Goal: Information Seeking & Learning: Compare options

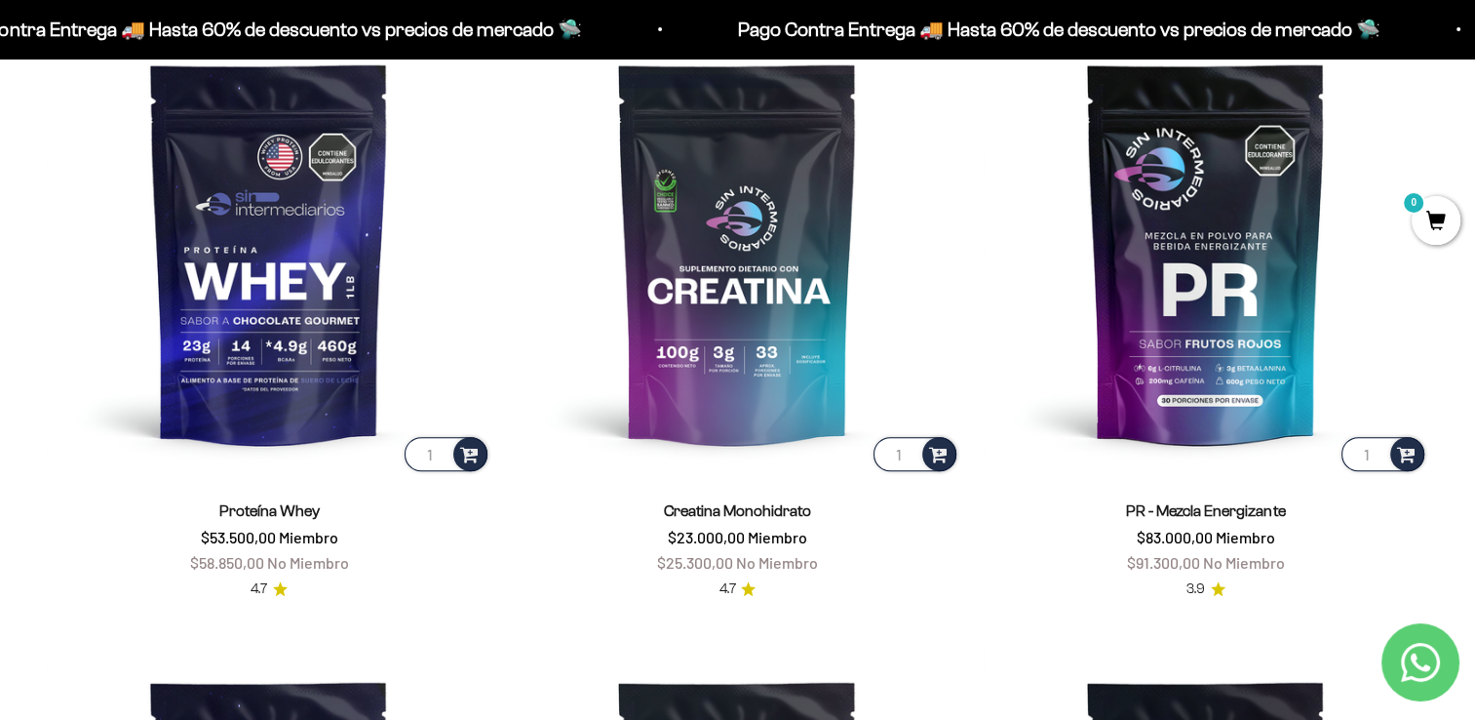
scroll to position [892, 0]
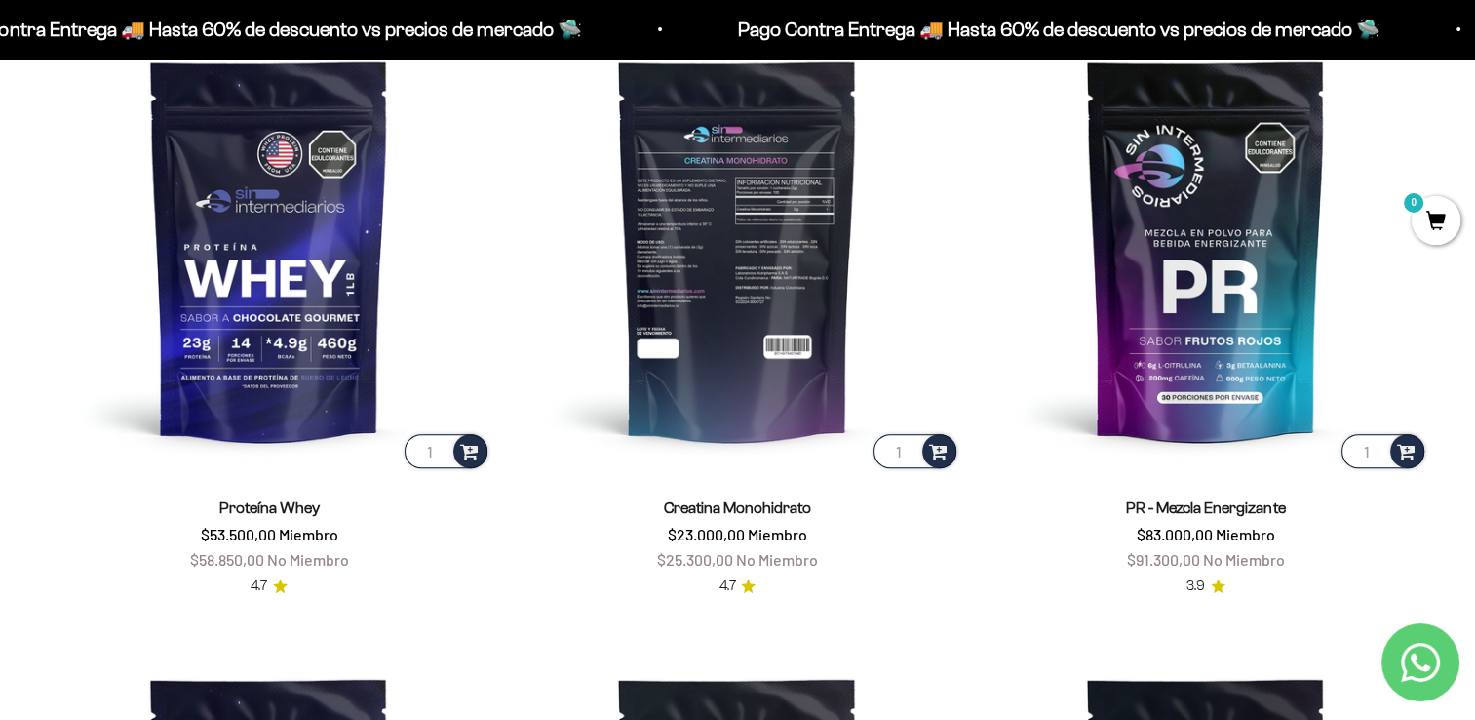
click at [712, 266] on img at bounding box center [737, 249] width 445 height 445
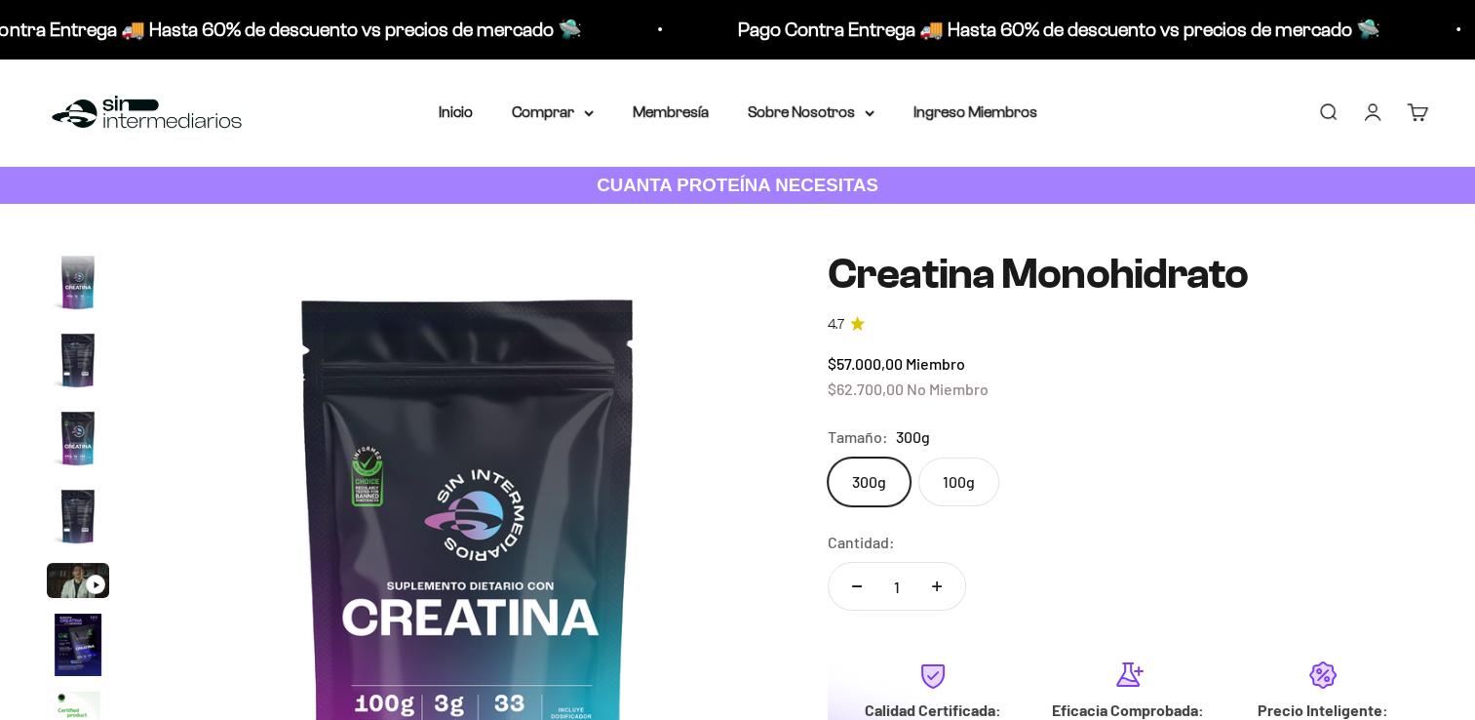
scroll to position [80, 0]
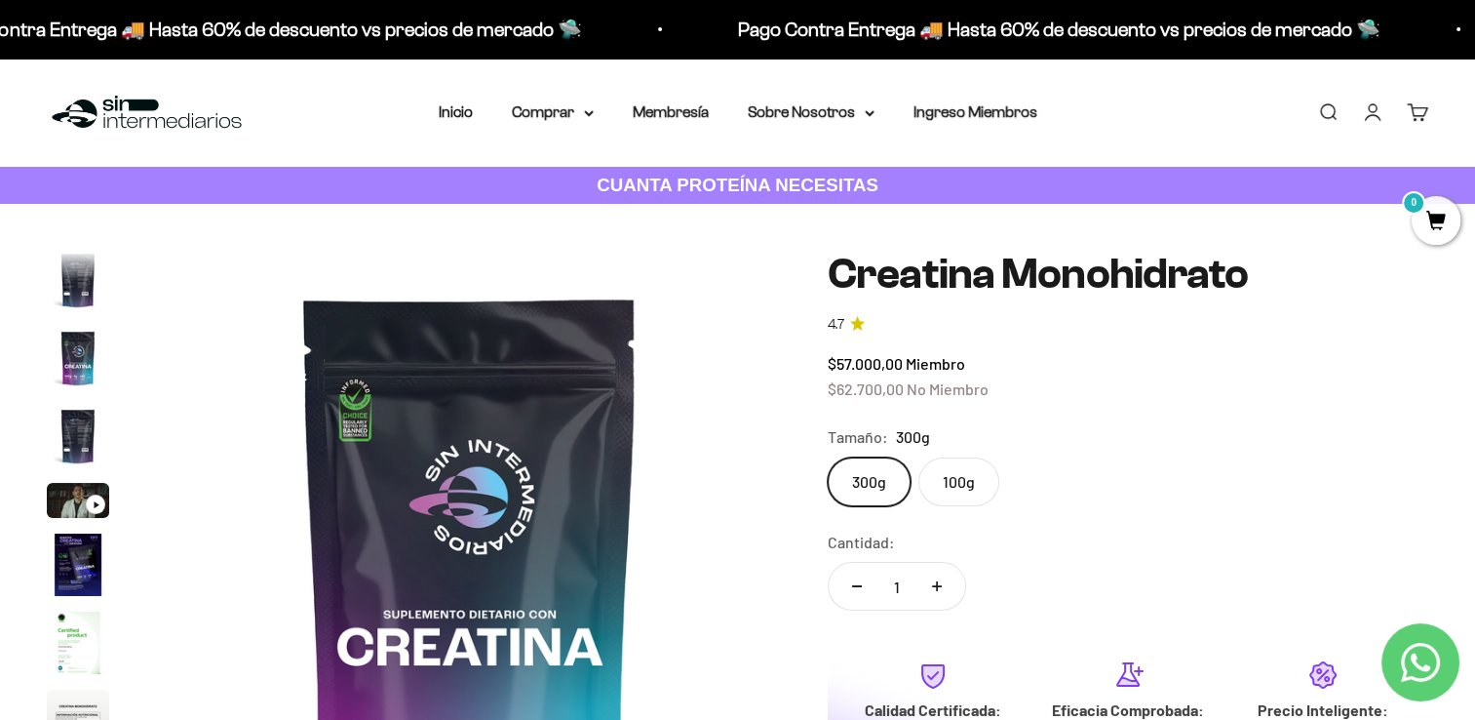
click at [72, 284] on img "Ir al artículo 2" at bounding box center [78, 280] width 62 height 62
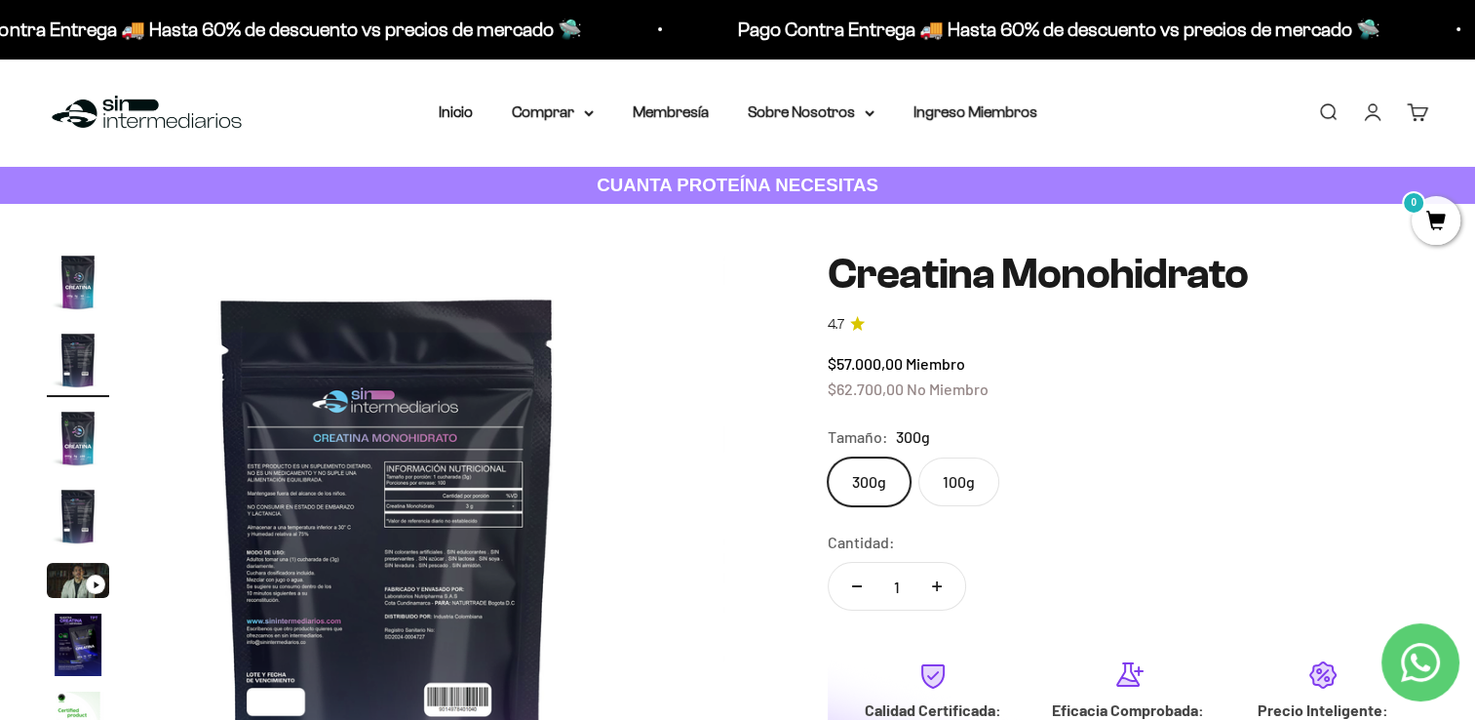
scroll to position [0, 647]
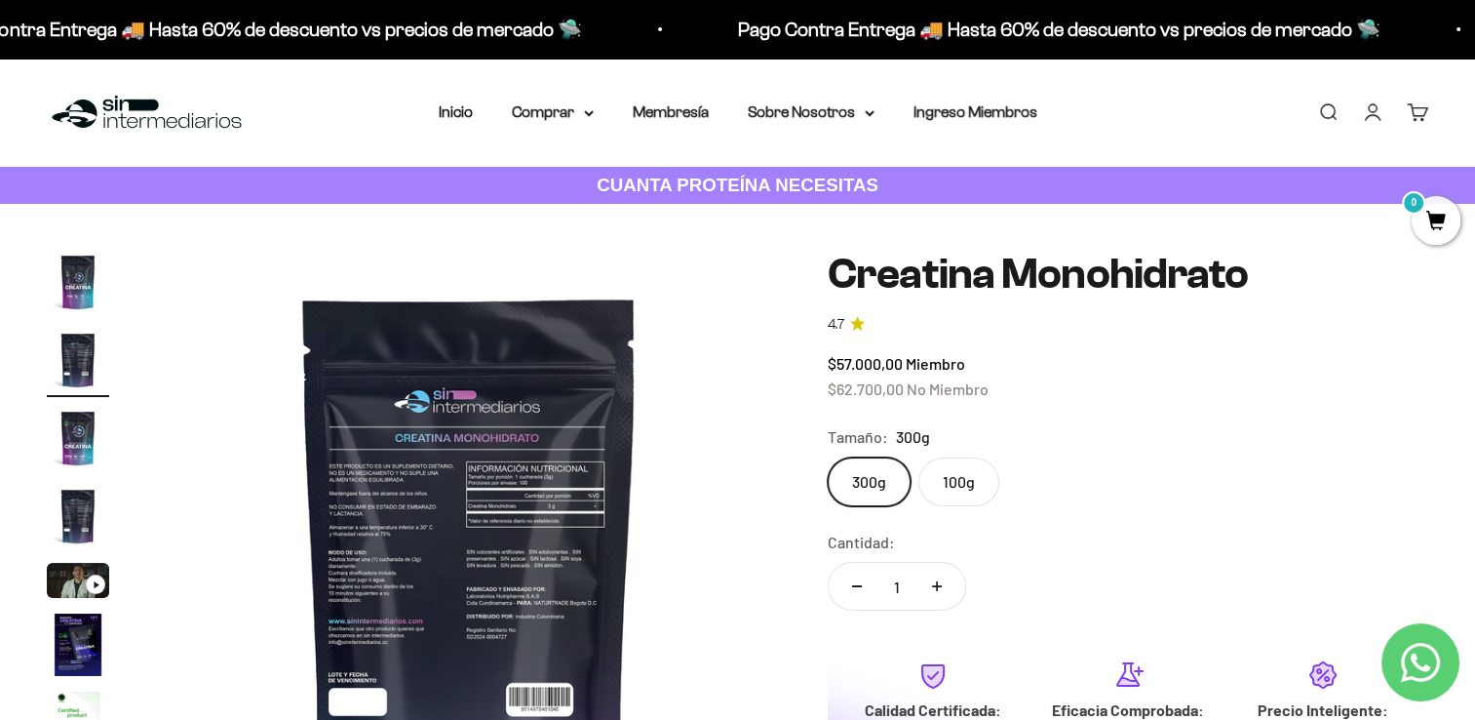
click at [60, 285] on img "Ir al artículo 1" at bounding box center [78, 282] width 62 height 62
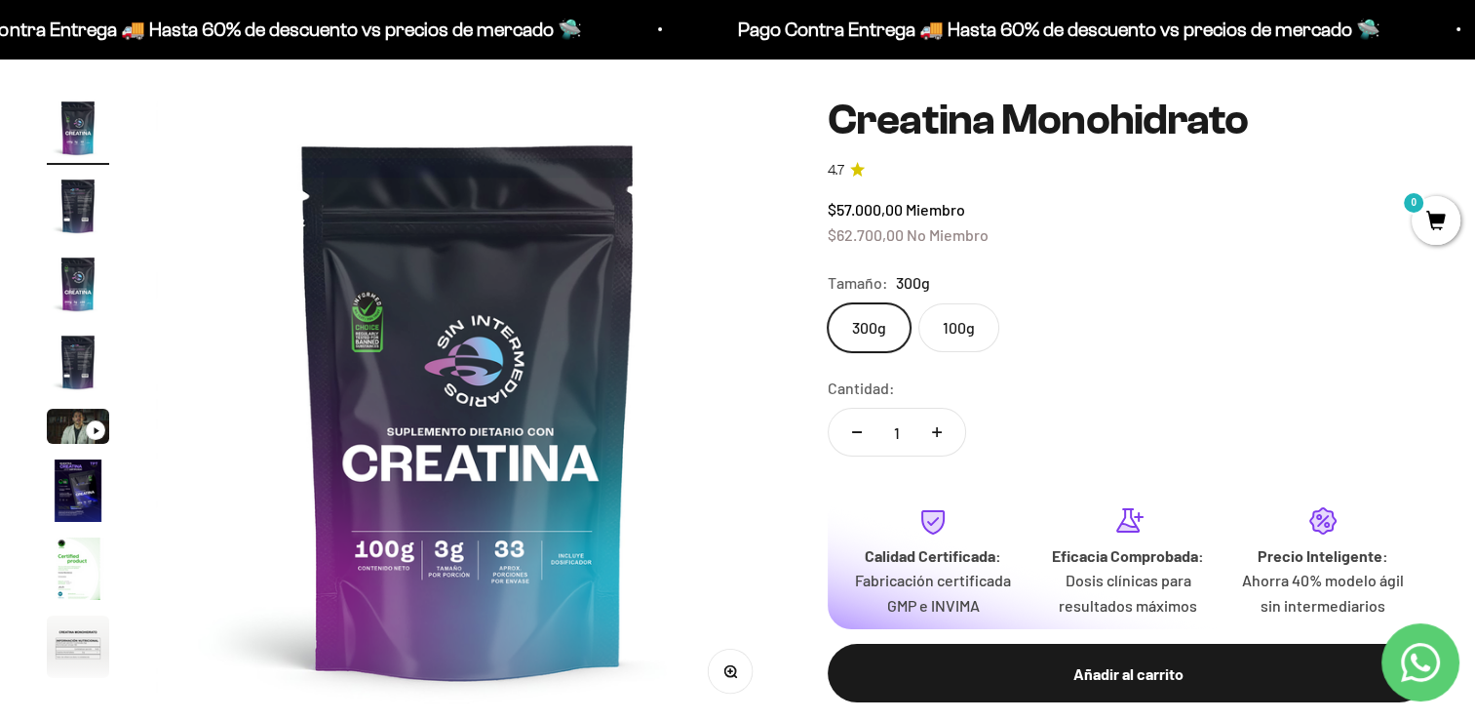
scroll to position [156, 0]
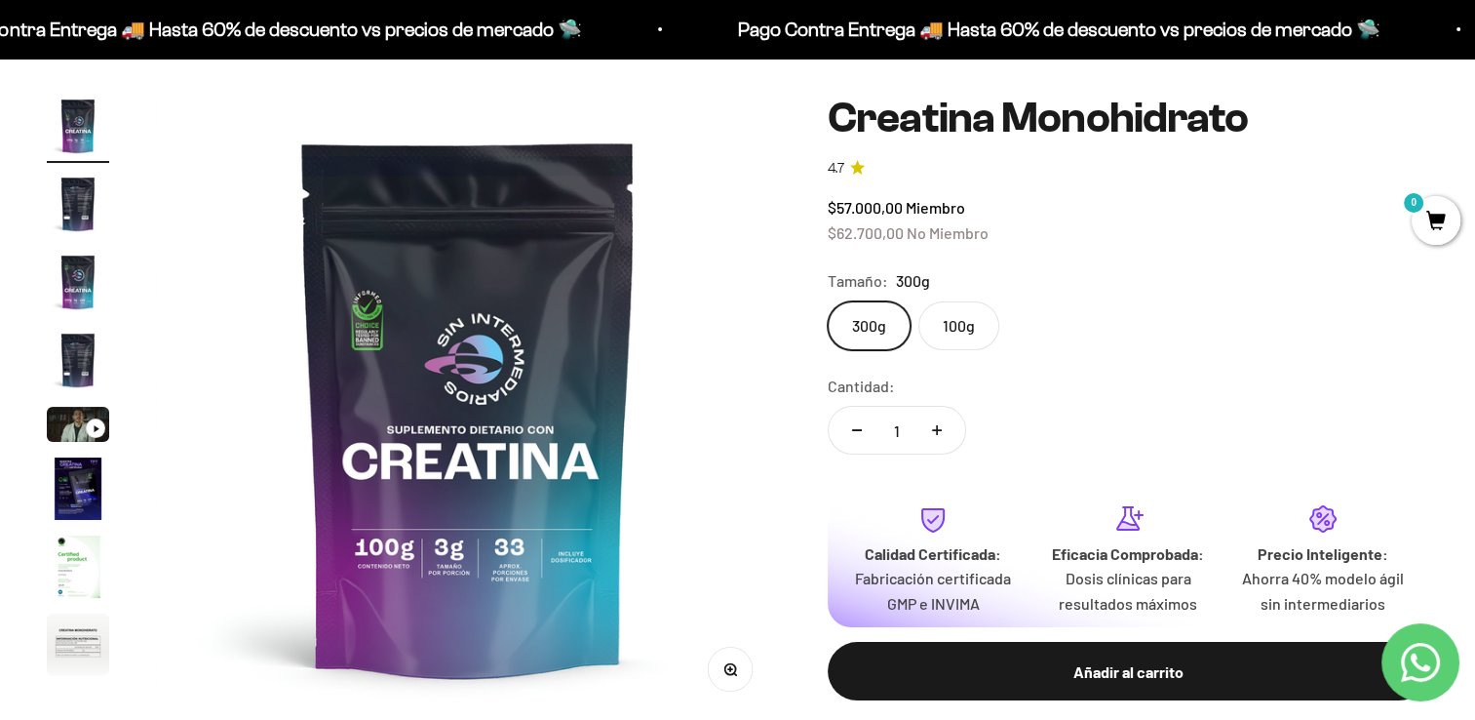
click at [349, 329] on img at bounding box center [468, 407] width 625 height 625
click at [68, 221] on img "Ir al artículo 2" at bounding box center [78, 204] width 62 height 62
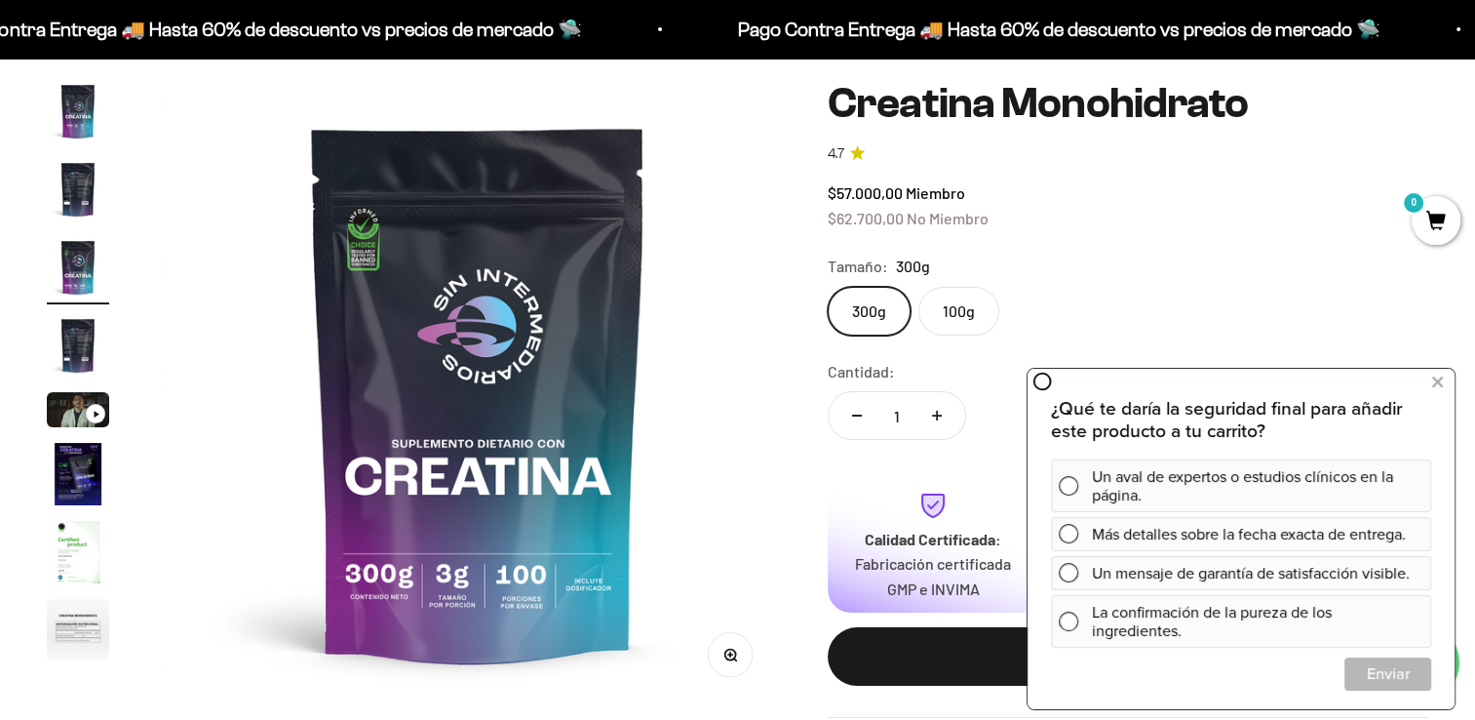
scroll to position [0, 1296]
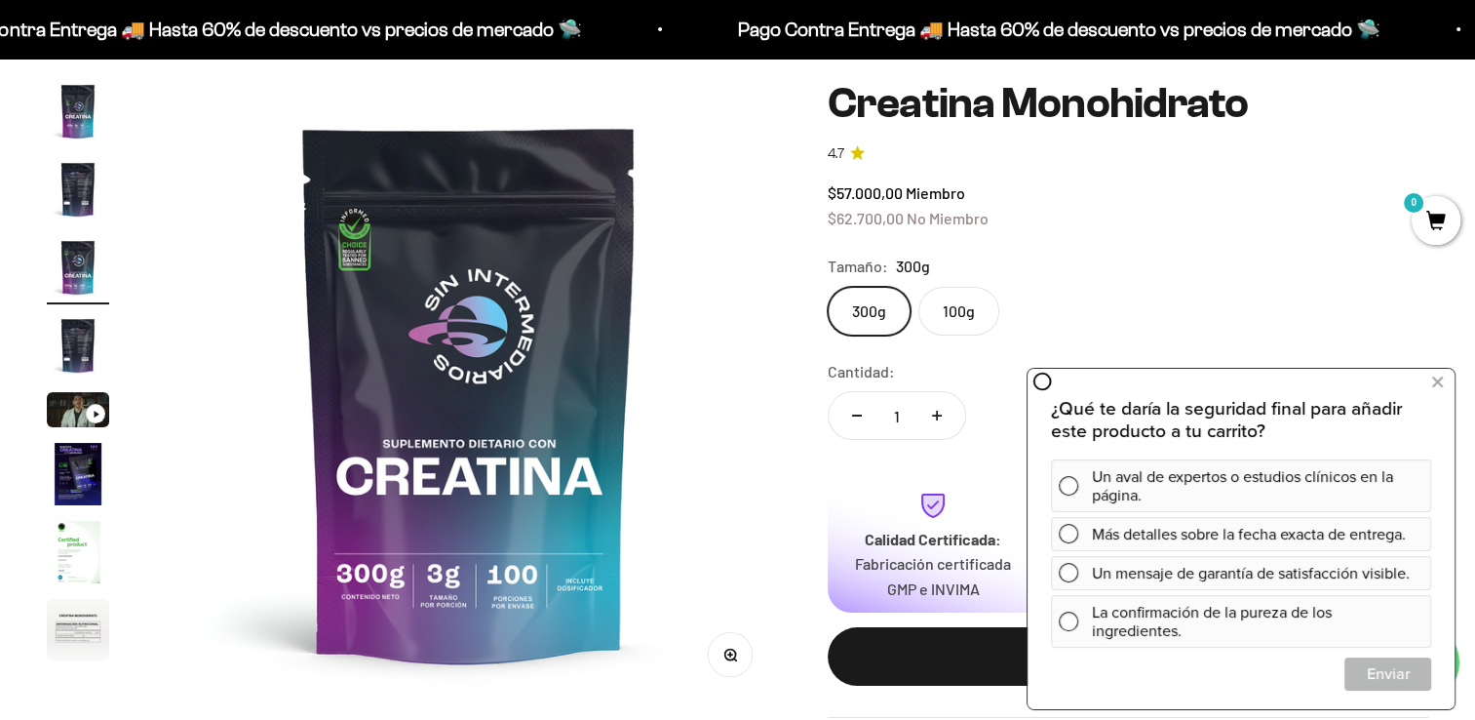
click at [65, 363] on img "Ir al artículo 4" at bounding box center [78, 345] width 62 height 62
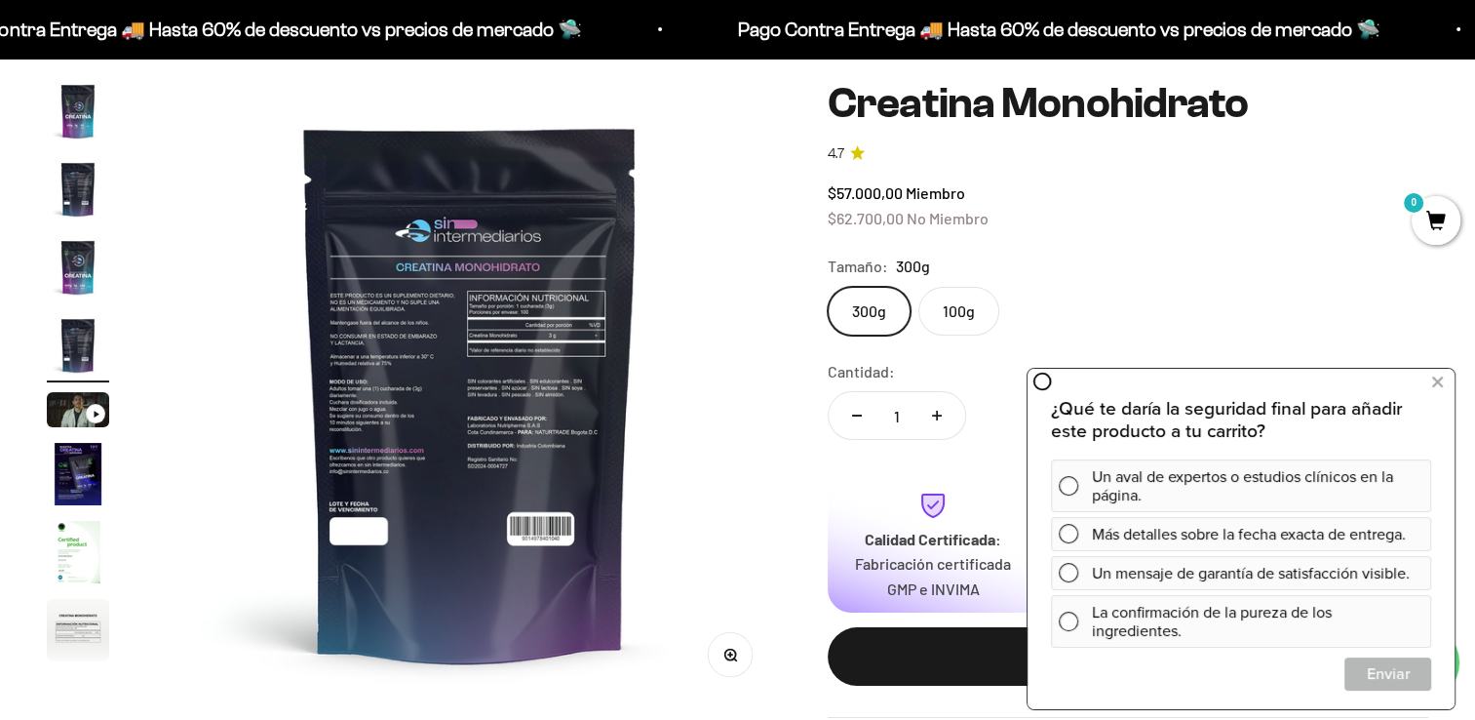
scroll to position [0, 1944]
click at [1084, 228] on div "$57.000,00 Miembro $62.700,00 No Miembro" at bounding box center [1128, 205] width 601 height 50
click at [1430, 383] on button at bounding box center [1437, 382] width 35 height 31
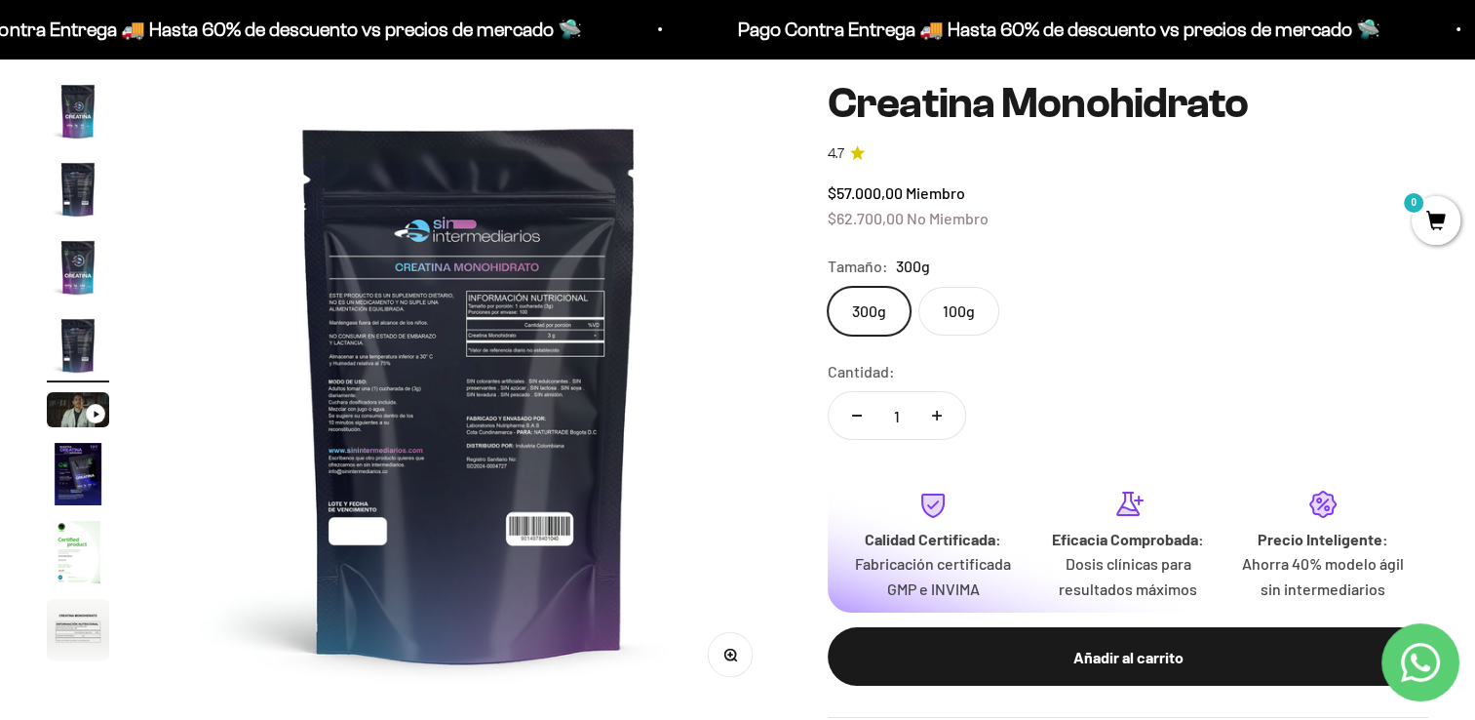
click at [70, 622] on img "Ir al artículo 8" at bounding box center [78, 630] width 62 height 62
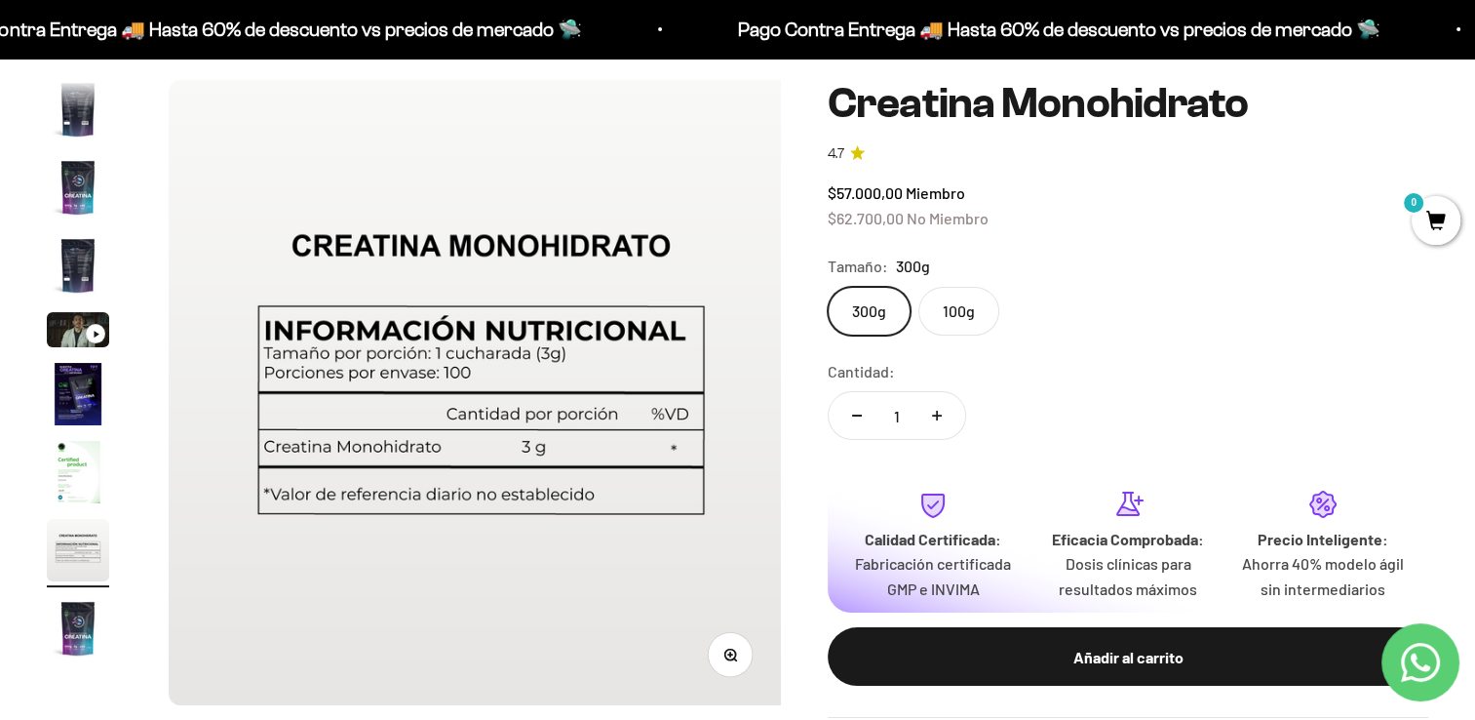
scroll to position [0, 4537]
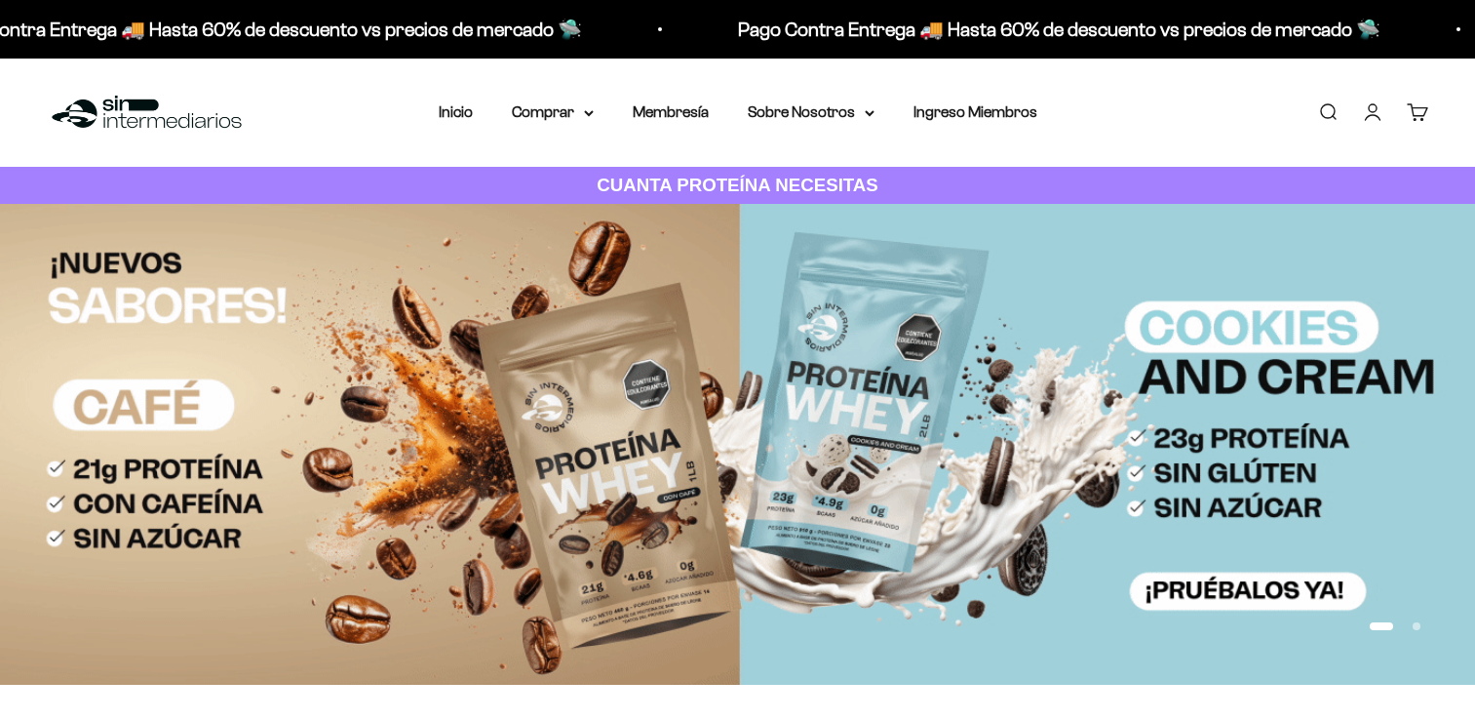
scroll to position [892, 0]
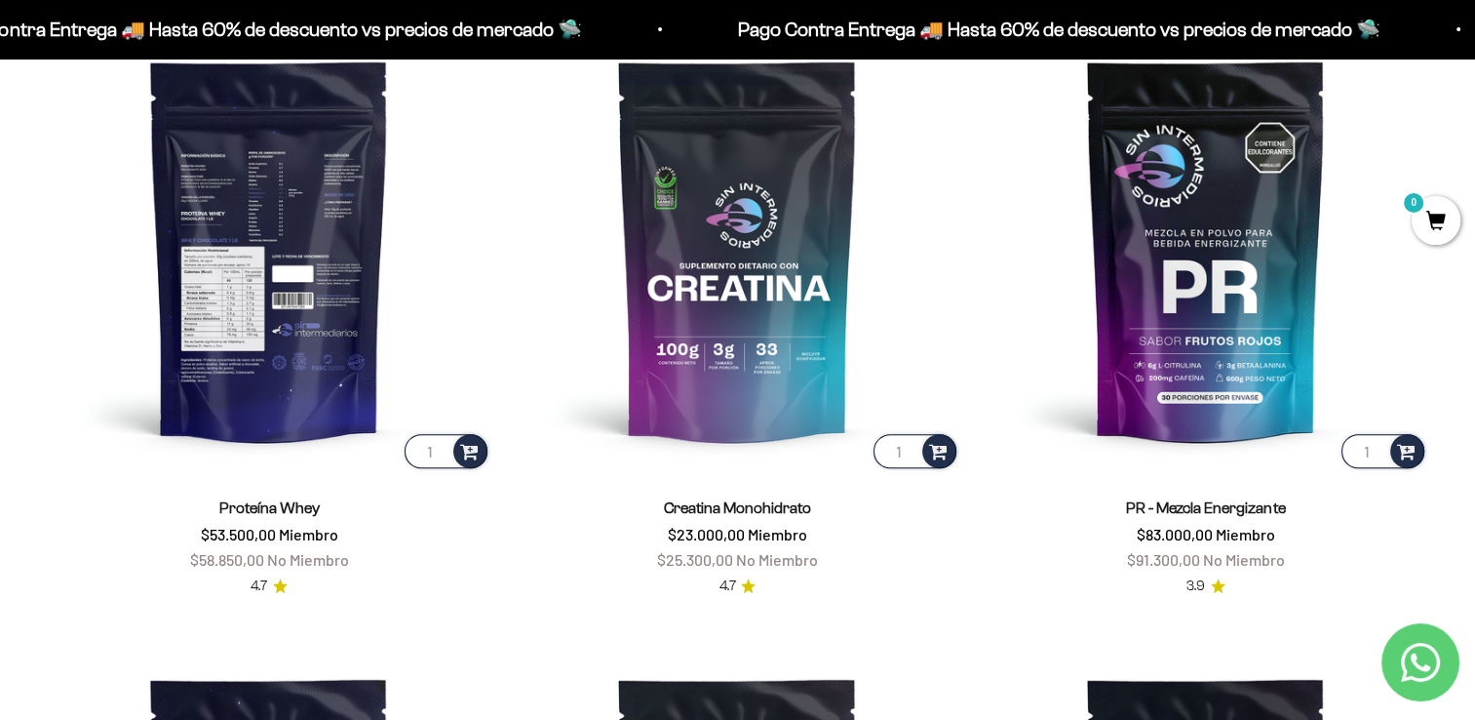
click at [292, 224] on img at bounding box center [269, 249] width 445 height 445
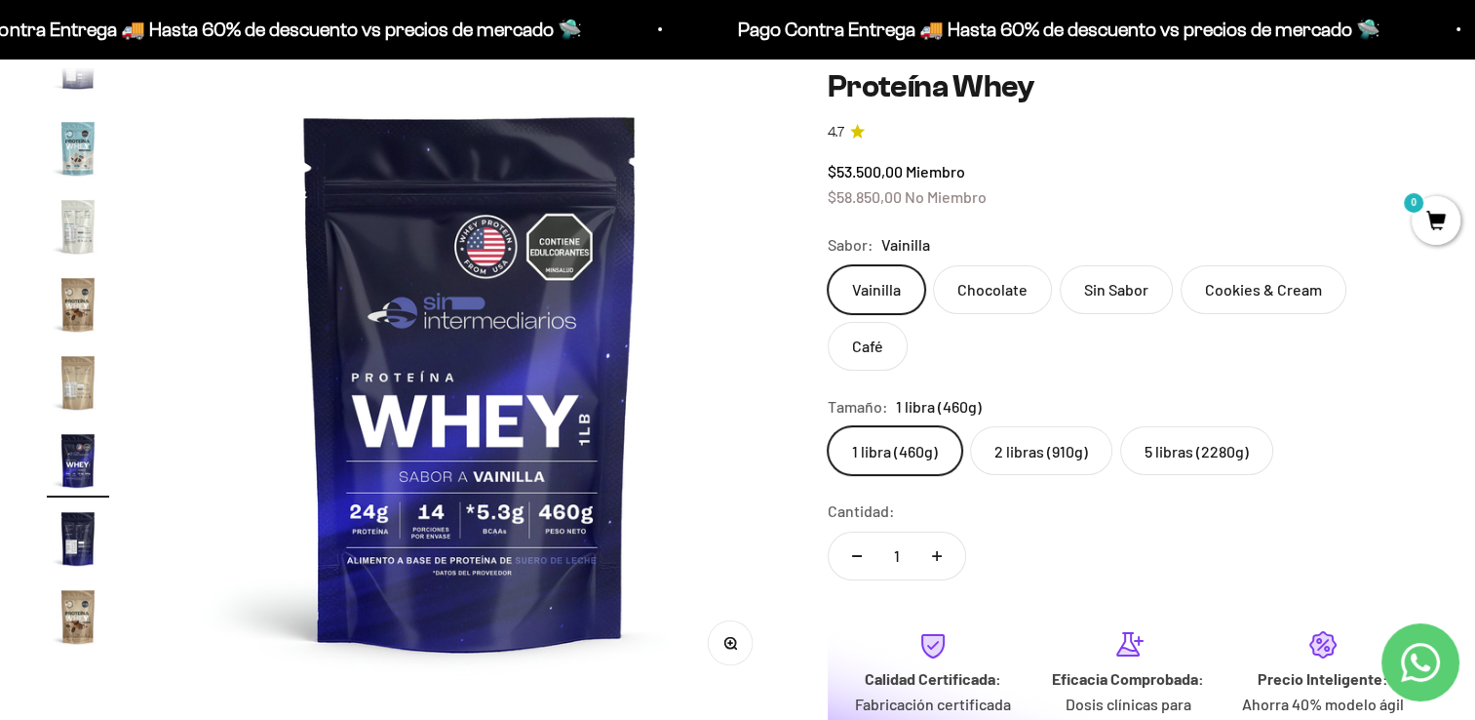
scroll to position [183, 0]
click at [80, 548] on img "Ir al artículo 19" at bounding box center [78, 537] width 62 height 62
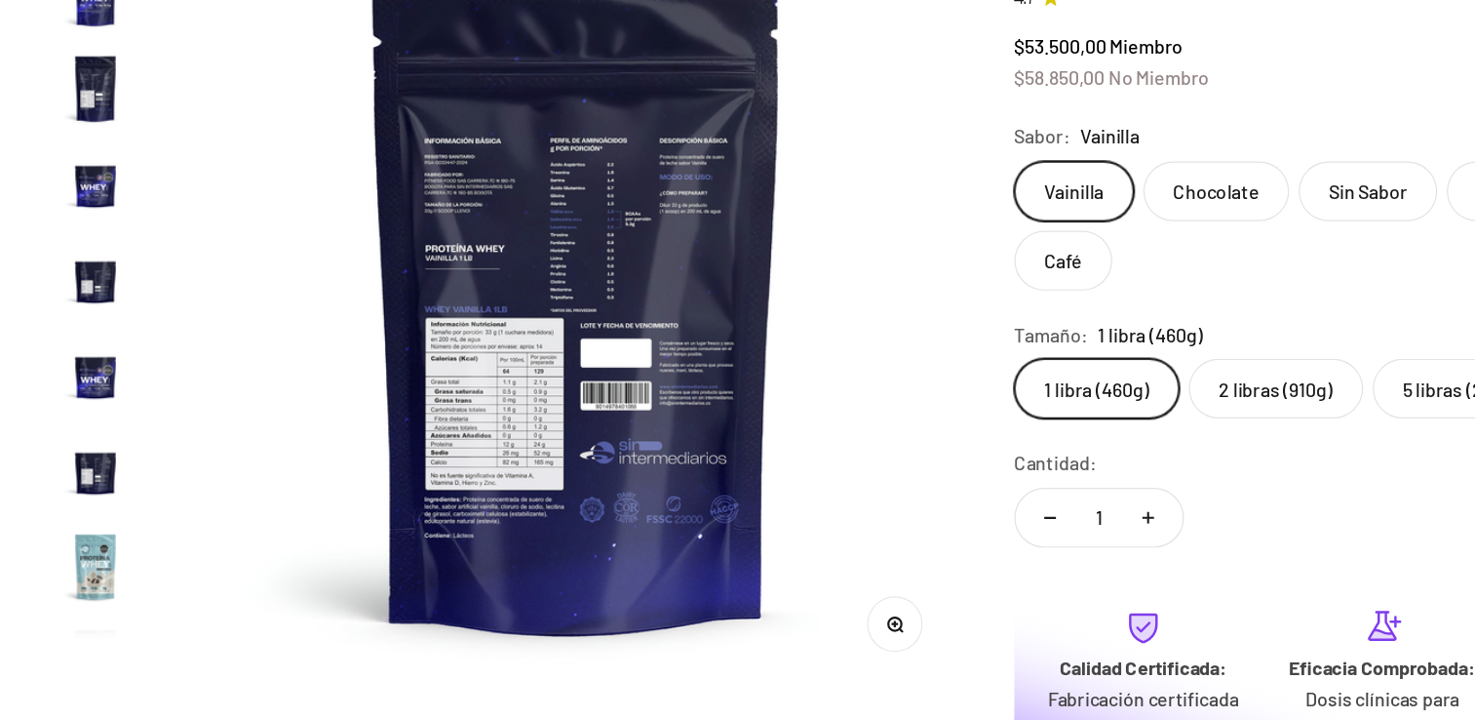
scroll to position [483, 0]
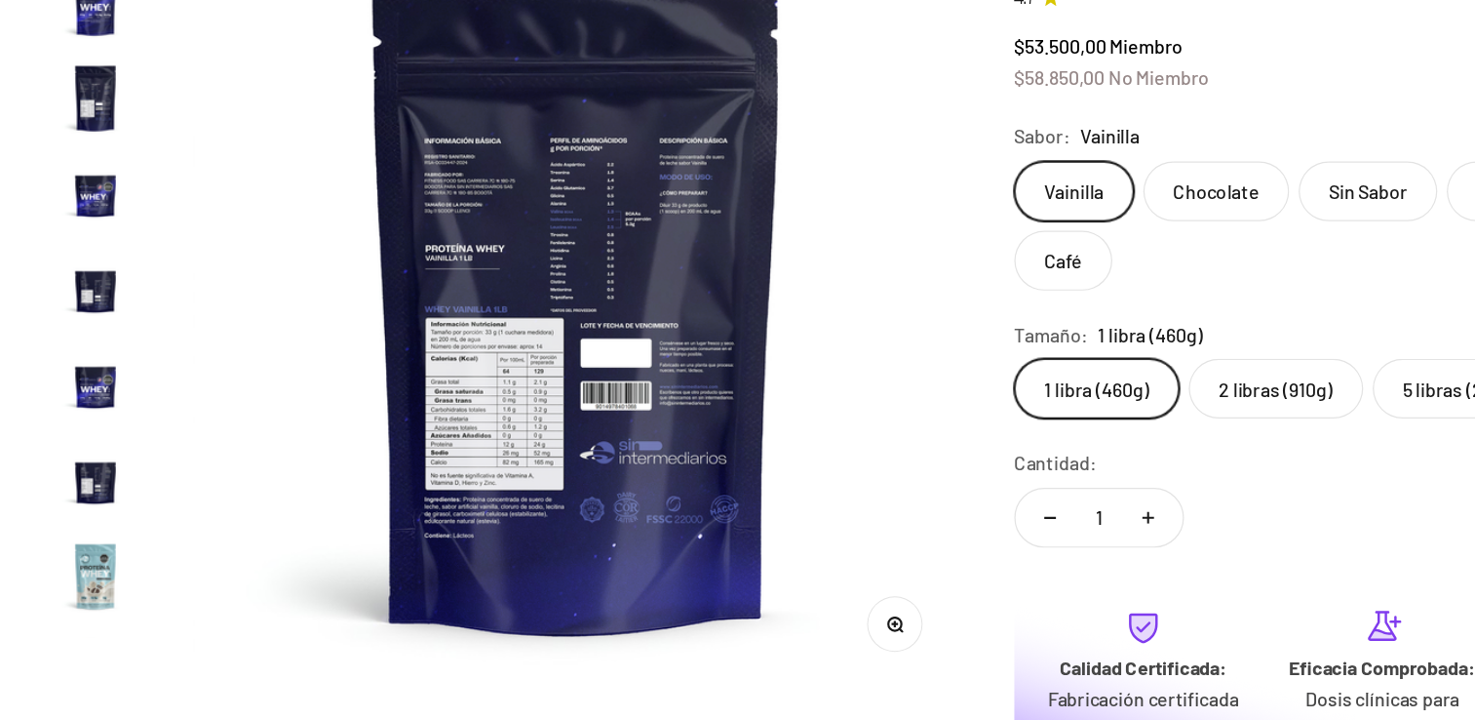
click at [78, 366] on img "Ir al artículo 11" at bounding box center [78, 368] width 62 height 62
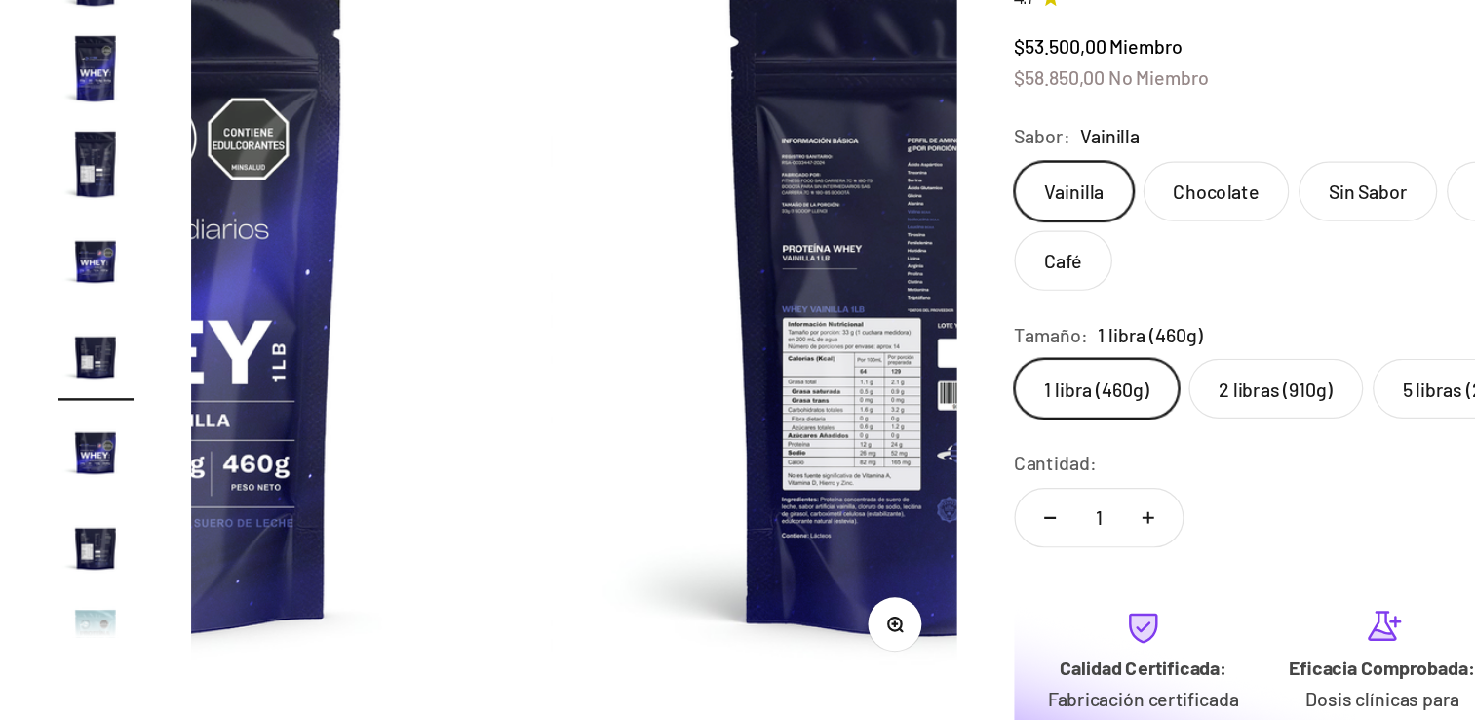
scroll to position [425, 0]
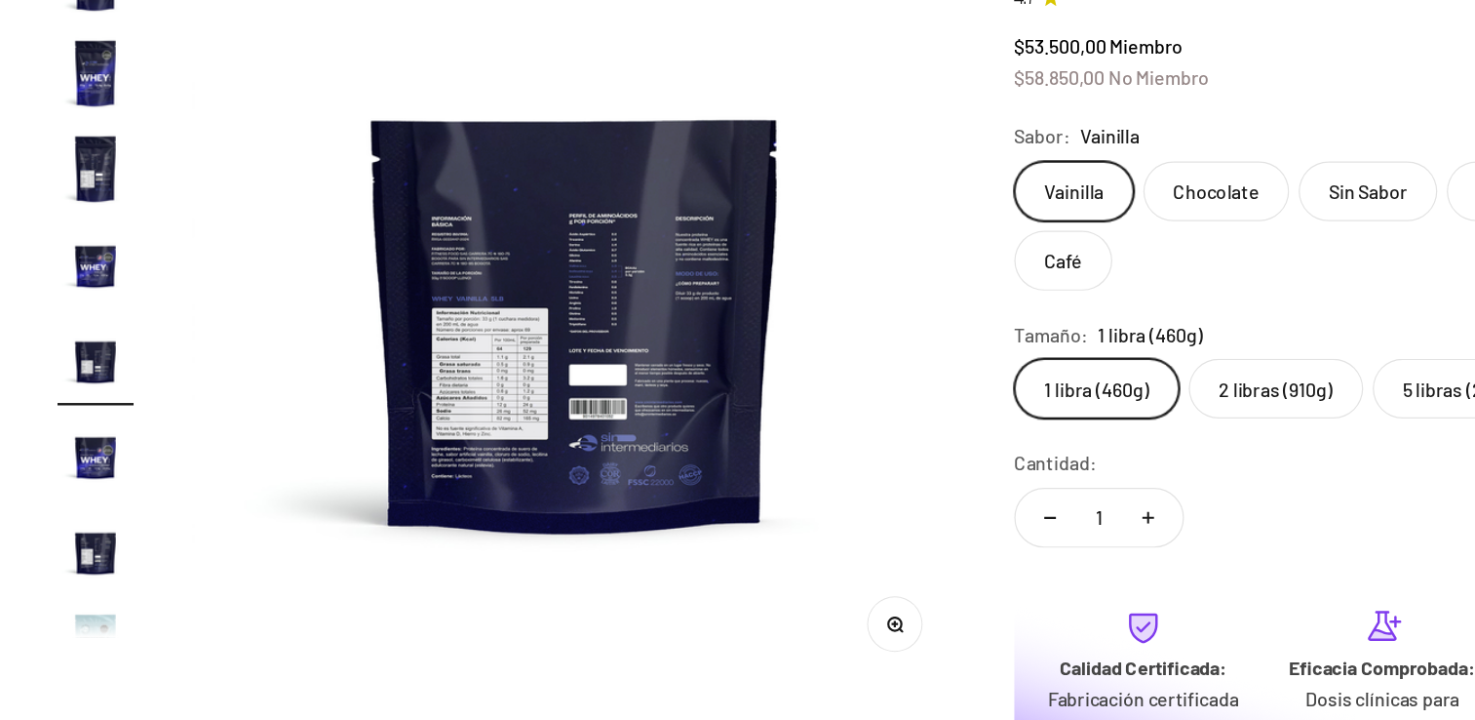
click at [490, 355] on img at bounding box center [469, 379] width 625 height 625
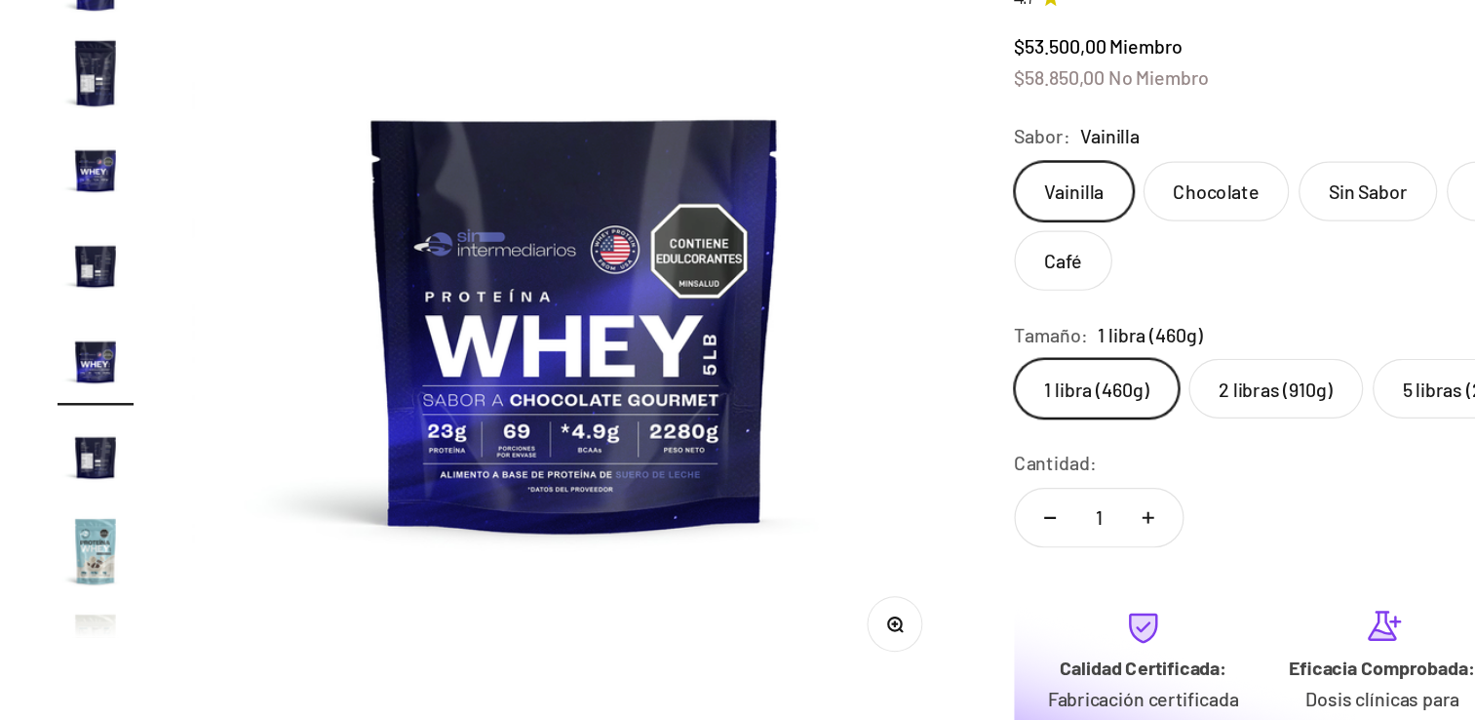
click at [61, 209] on img "Ir al artículo 9" at bounding box center [78, 192] width 62 height 62
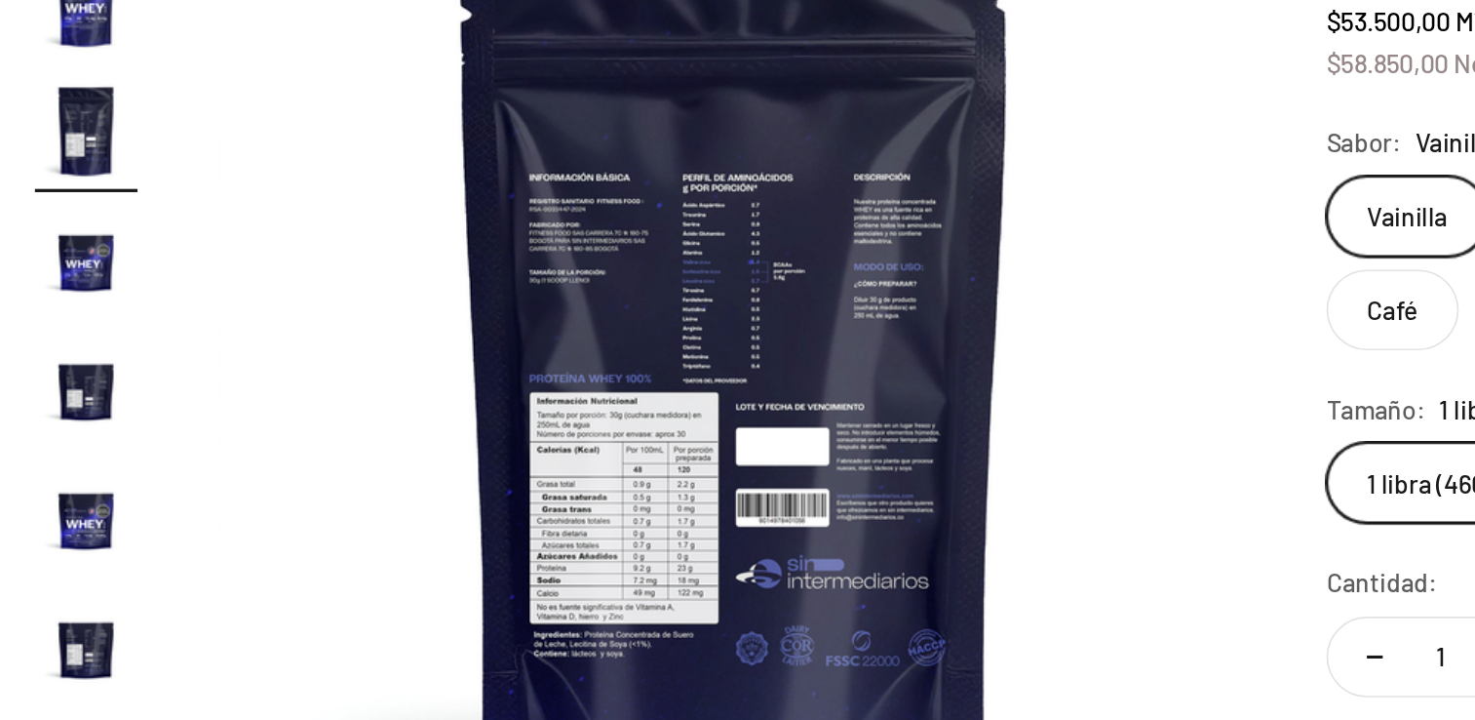
scroll to position [483, 0]
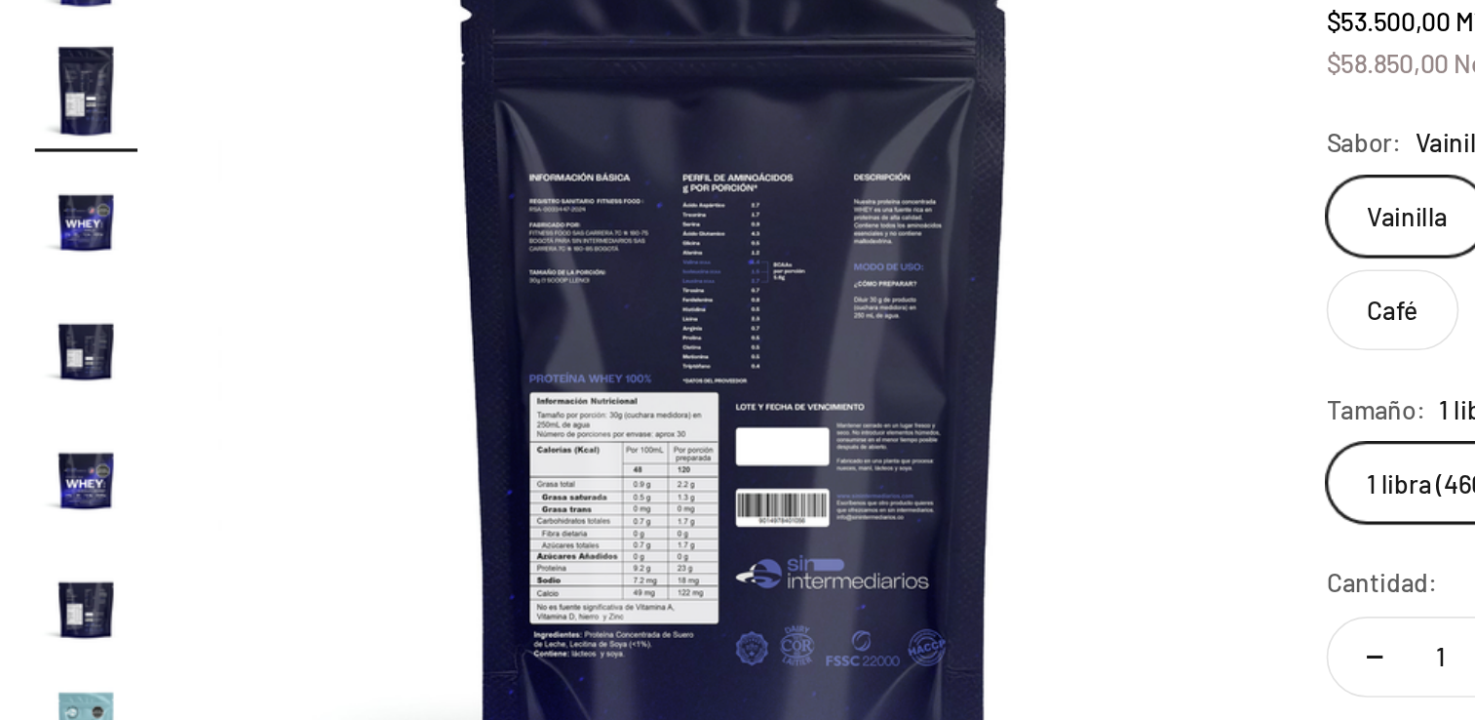
click at [65, 529] on img "Ir al artículo 13" at bounding box center [78, 525] width 62 height 62
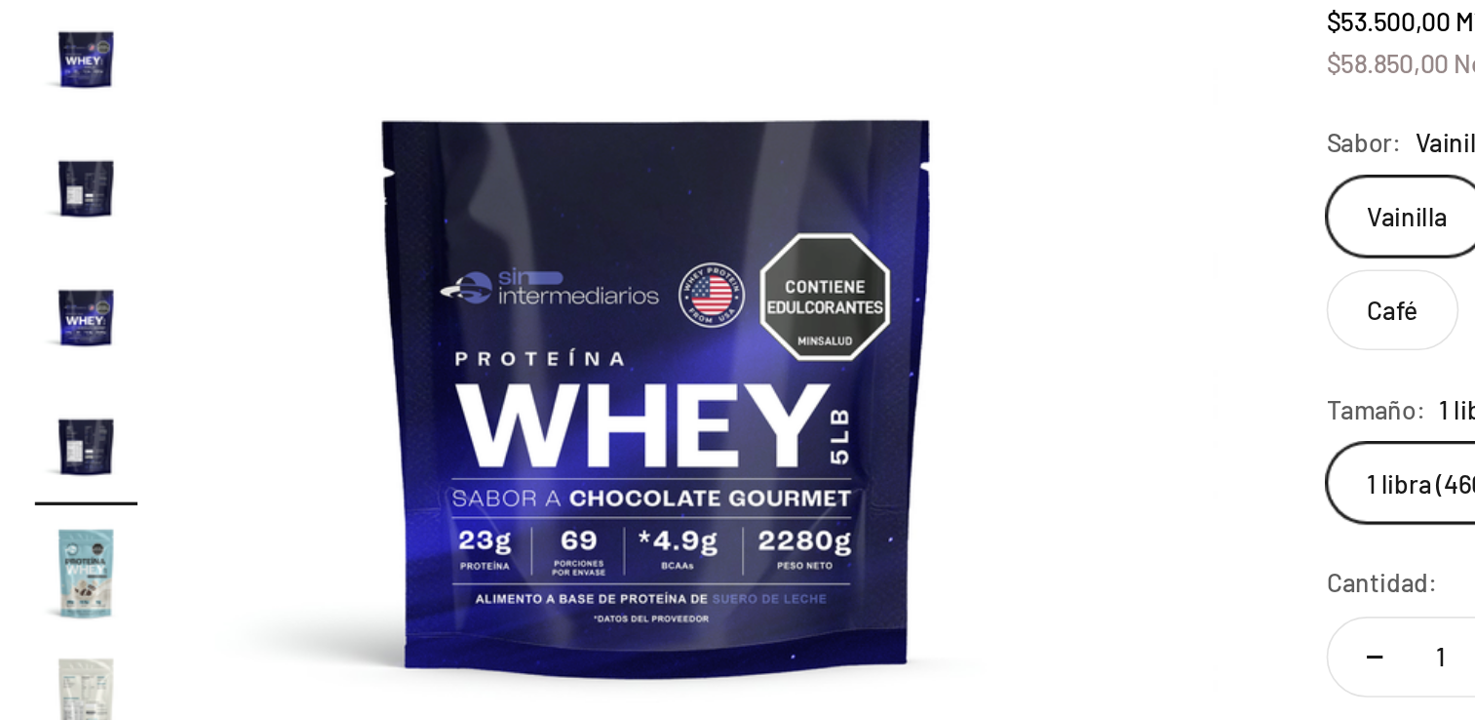
scroll to position [0, 7779]
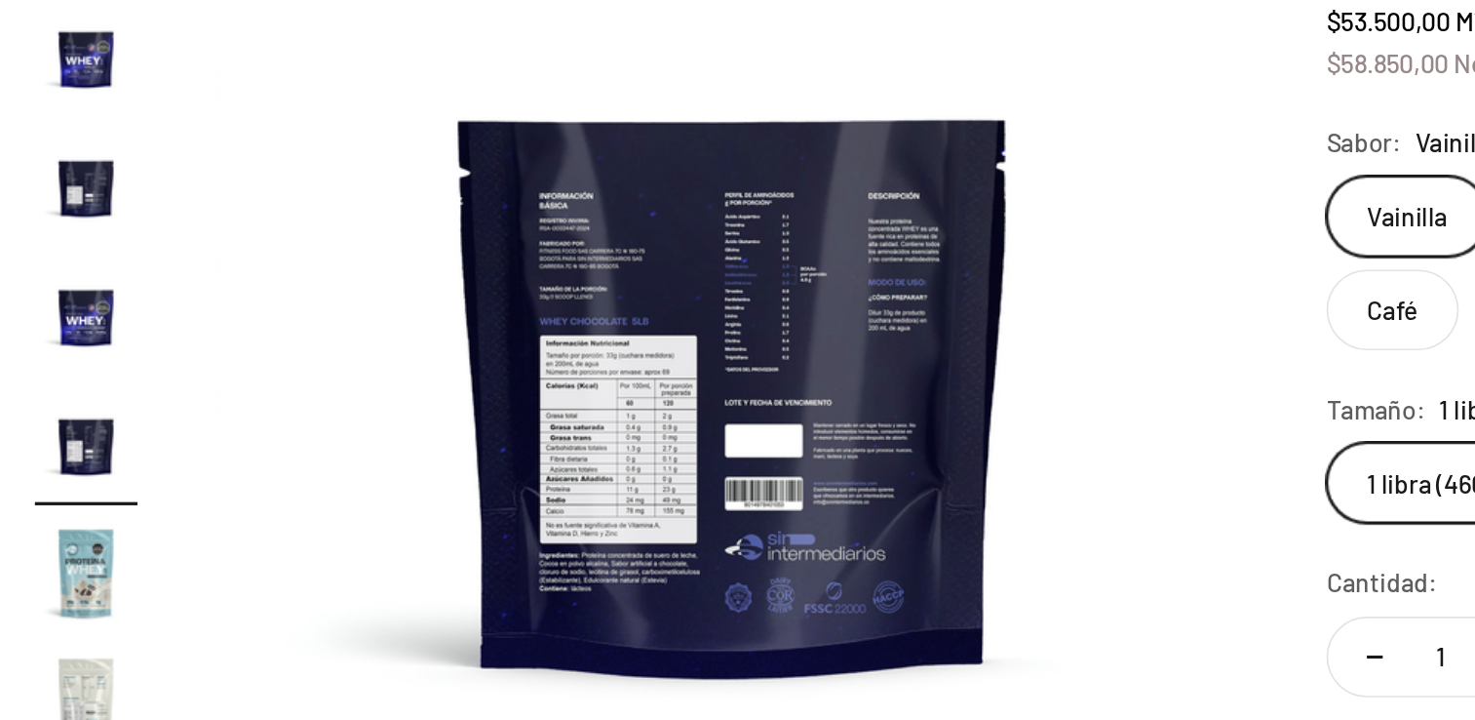
click at [84, 201] on img "Ir al artículo 10" at bounding box center [78, 193] width 62 height 62
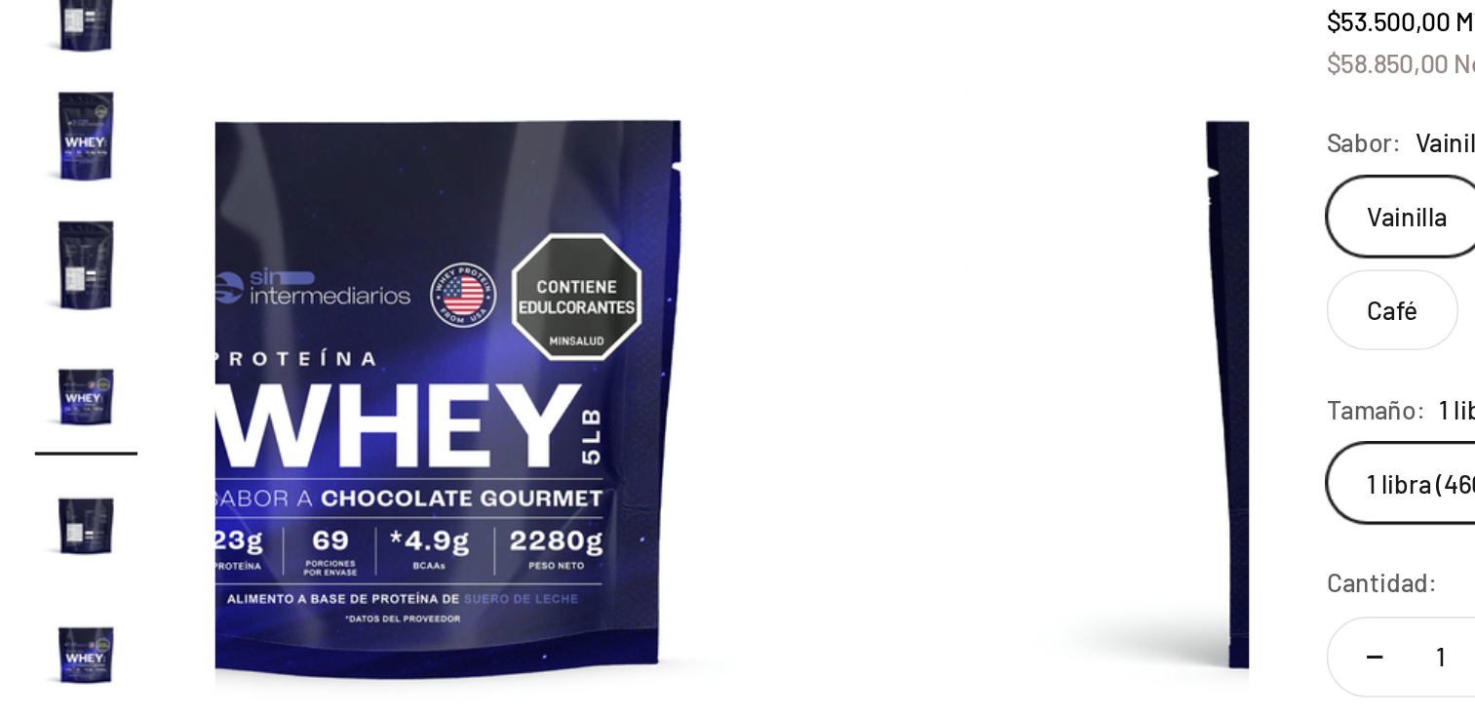
scroll to position [347, 0]
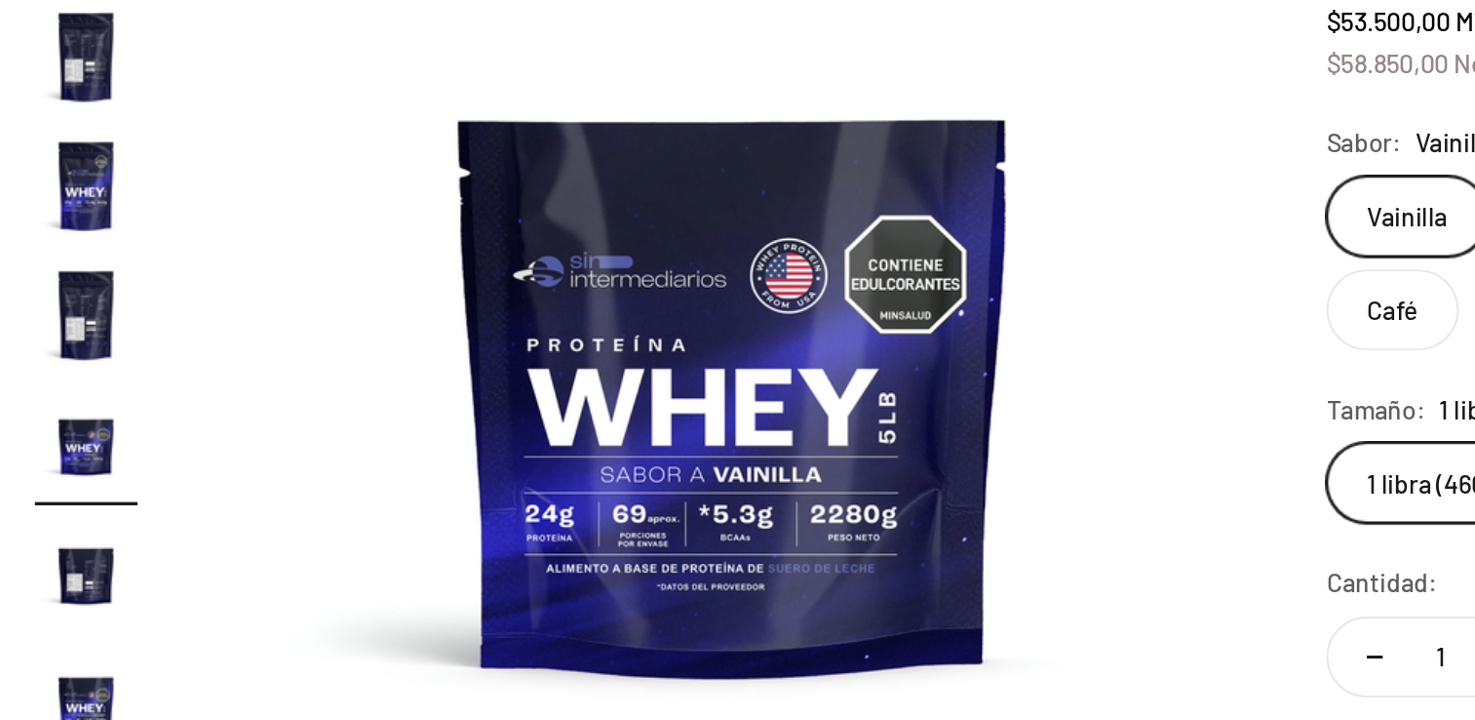
click at [84, 185] on img "Ir al artículo 7" at bounding box center [78, 193] width 62 height 62
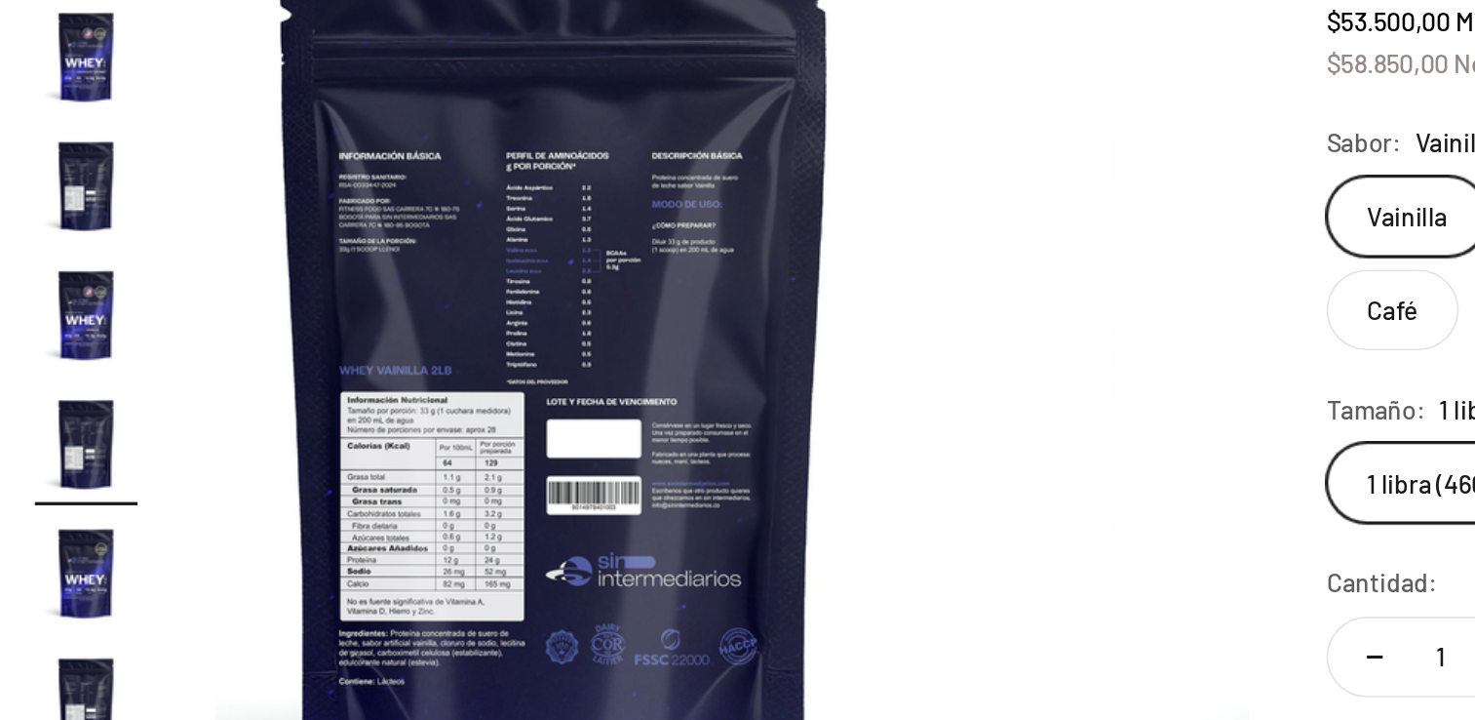
scroll to position [0, 3889]
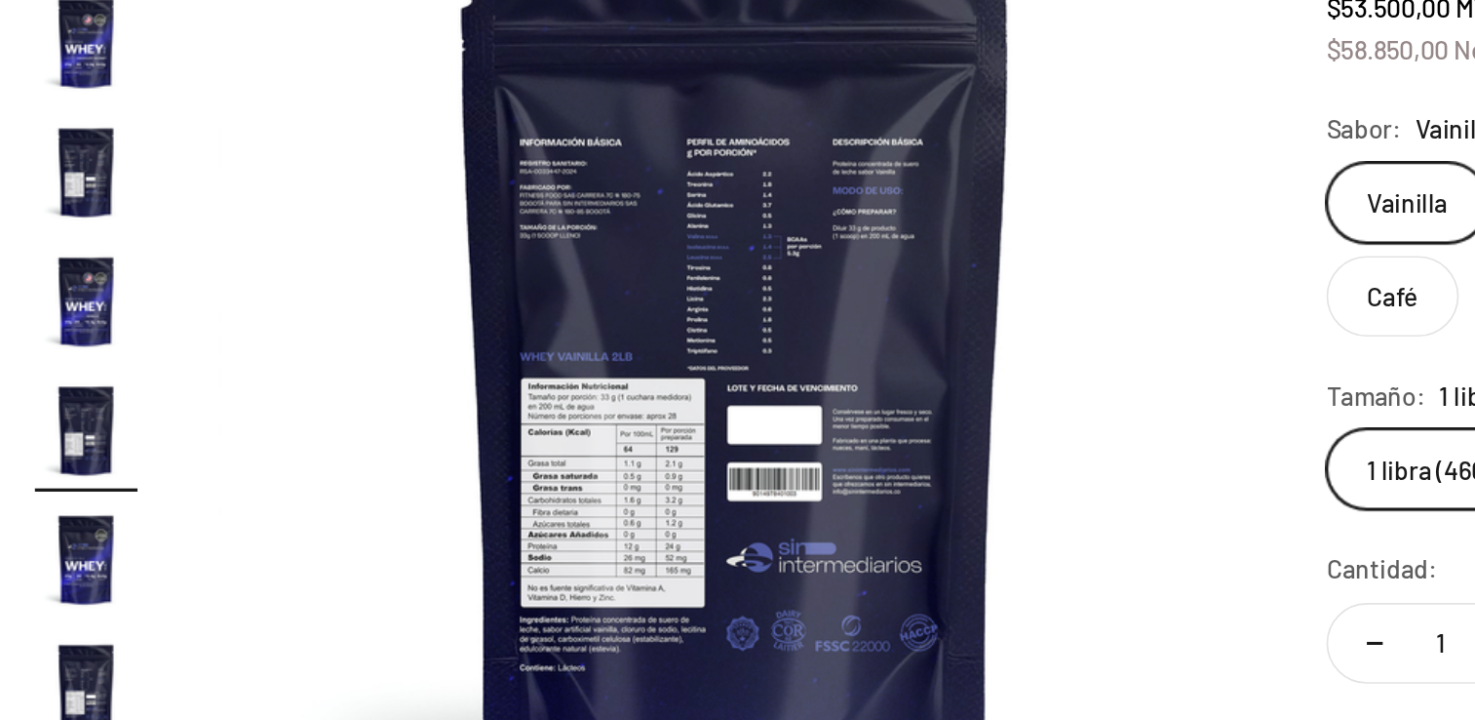
click at [93, 270] on img "Ir al artículo 5" at bounding box center [78, 271] width 62 height 62
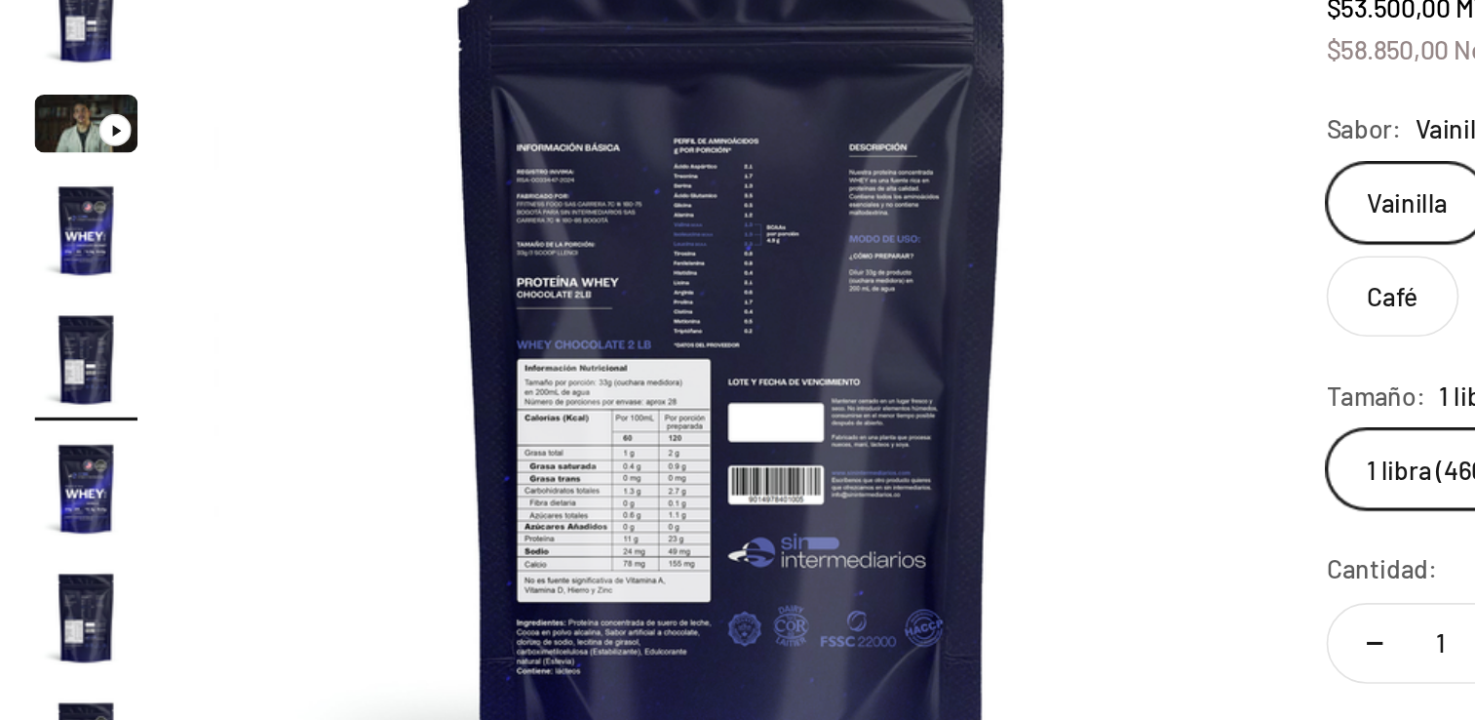
scroll to position [0, 2593]
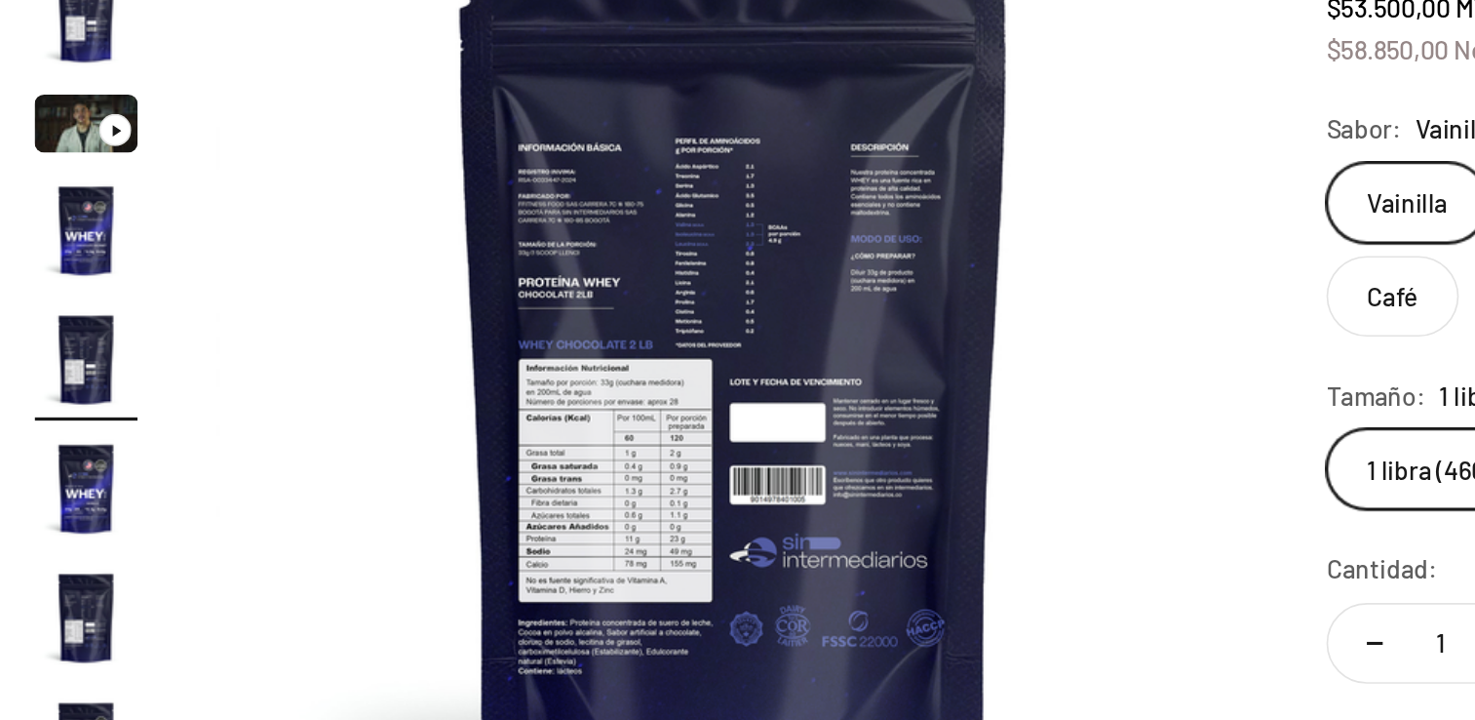
click at [71, 310] on img "Ir al artículo 4" at bounding box center [78, 306] width 62 height 62
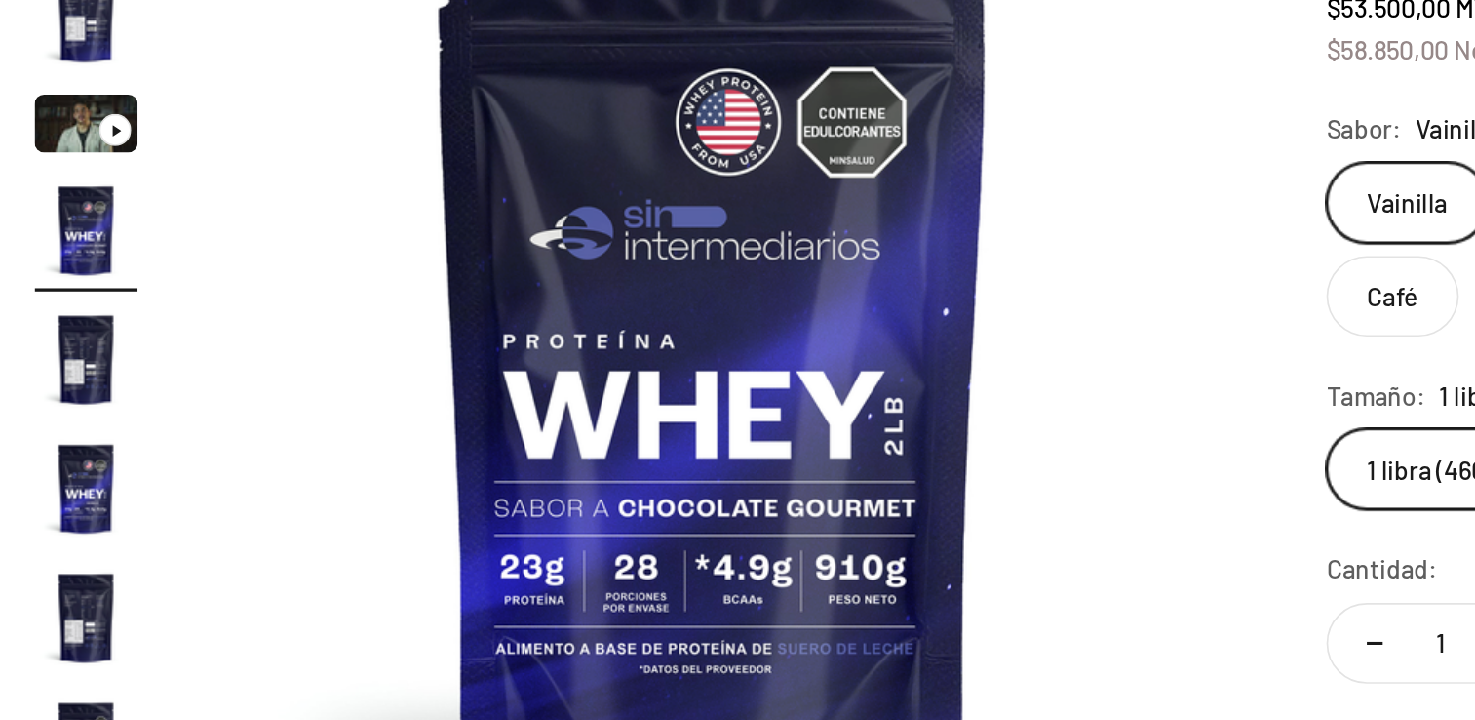
scroll to position [0, 1944]
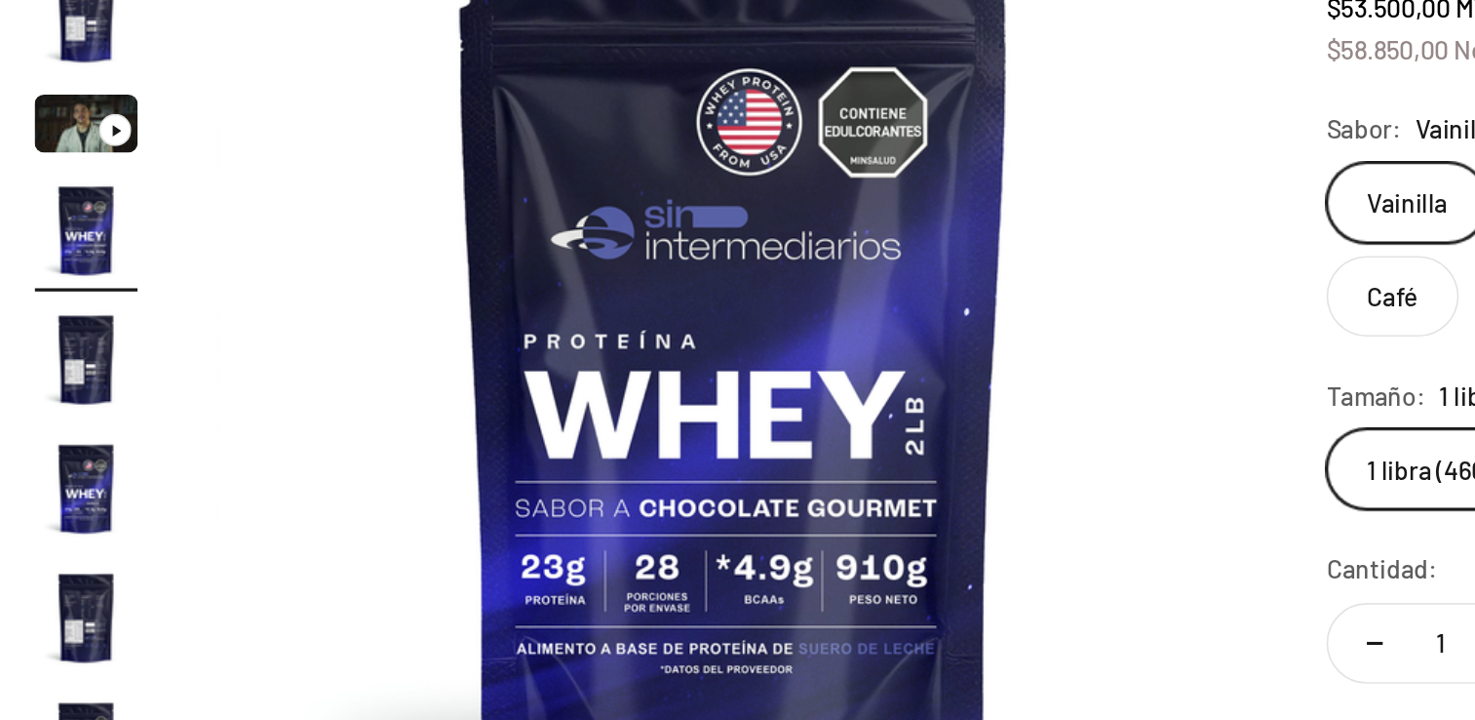
click at [56, 310] on img "Ir al artículo 4" at bounding box center [78, 306] width 62 height 62
click at [82, 390] on img "Ir al artículo 5" at bounding box center [78, 384] width 62 height 62
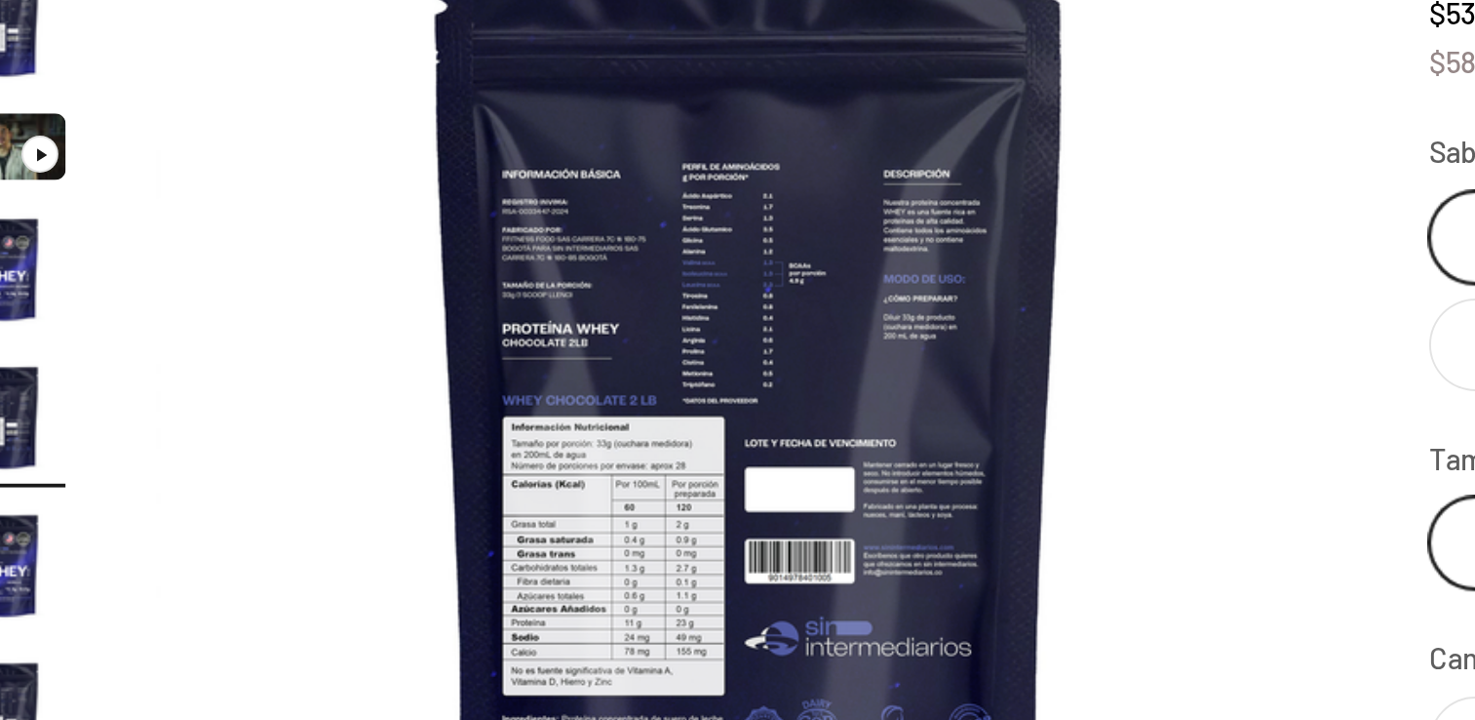
scroll to position [182, 0]
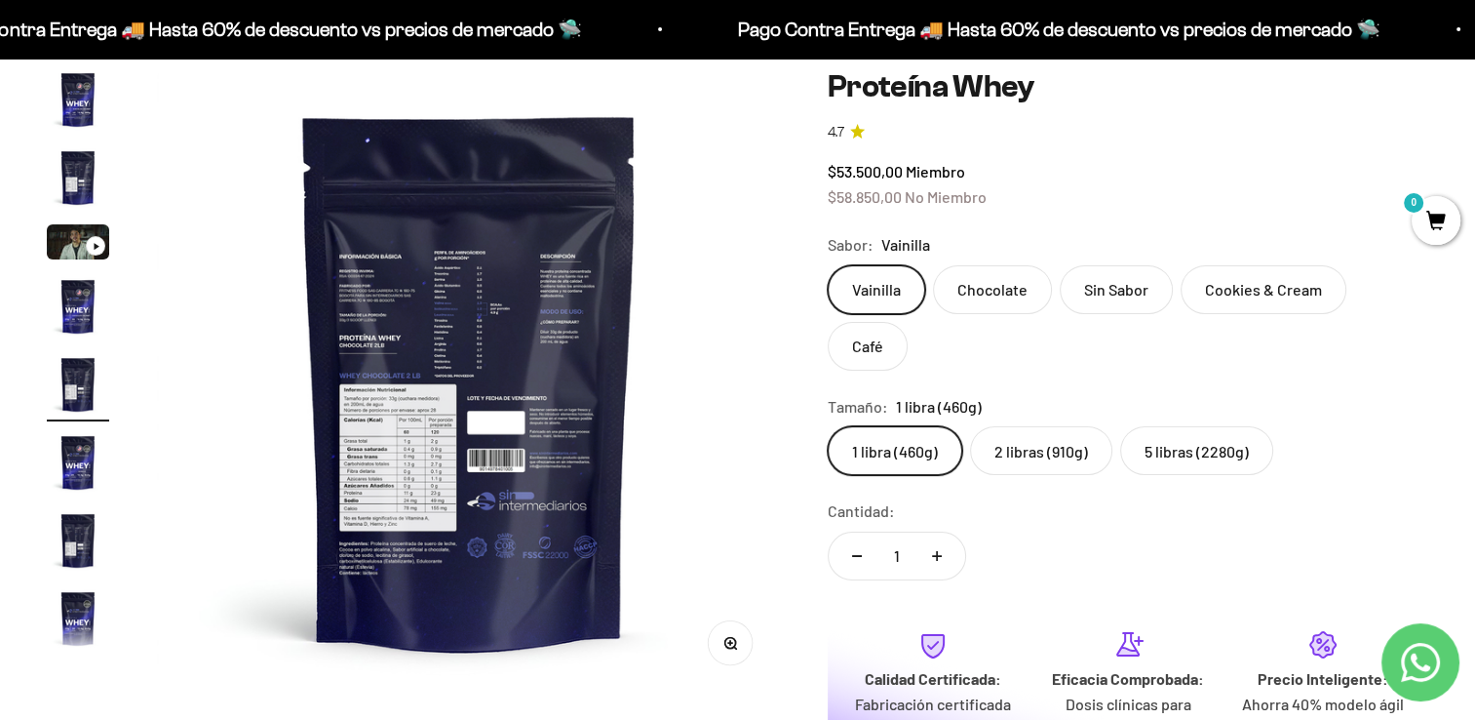
click at [72, 382] on img "Ir al artículo 5" at bounding box center [78, 384] width 62 height 62
click at [63, 456] on img "Ir al artículo 6" at bounding box center [78, 462] width 62 height 62
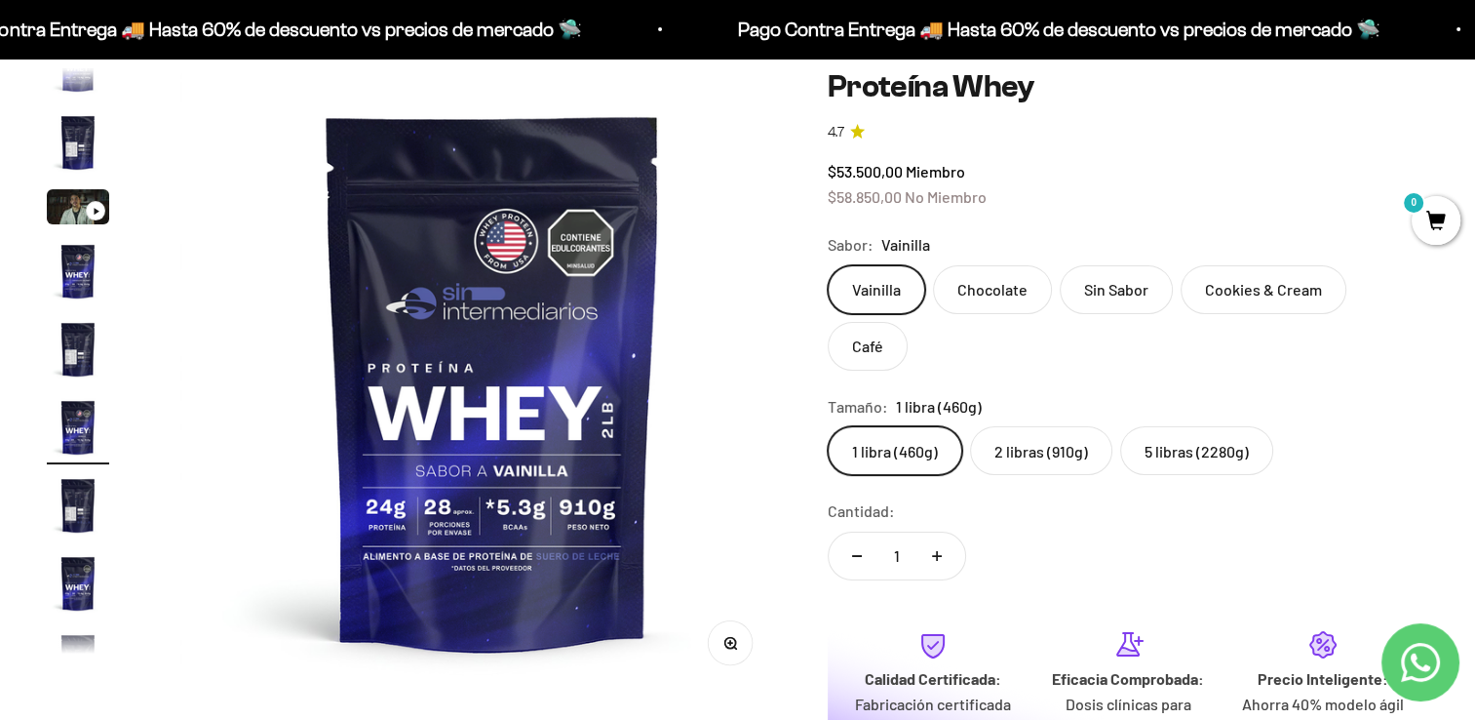
scroll to position [0, 3241]
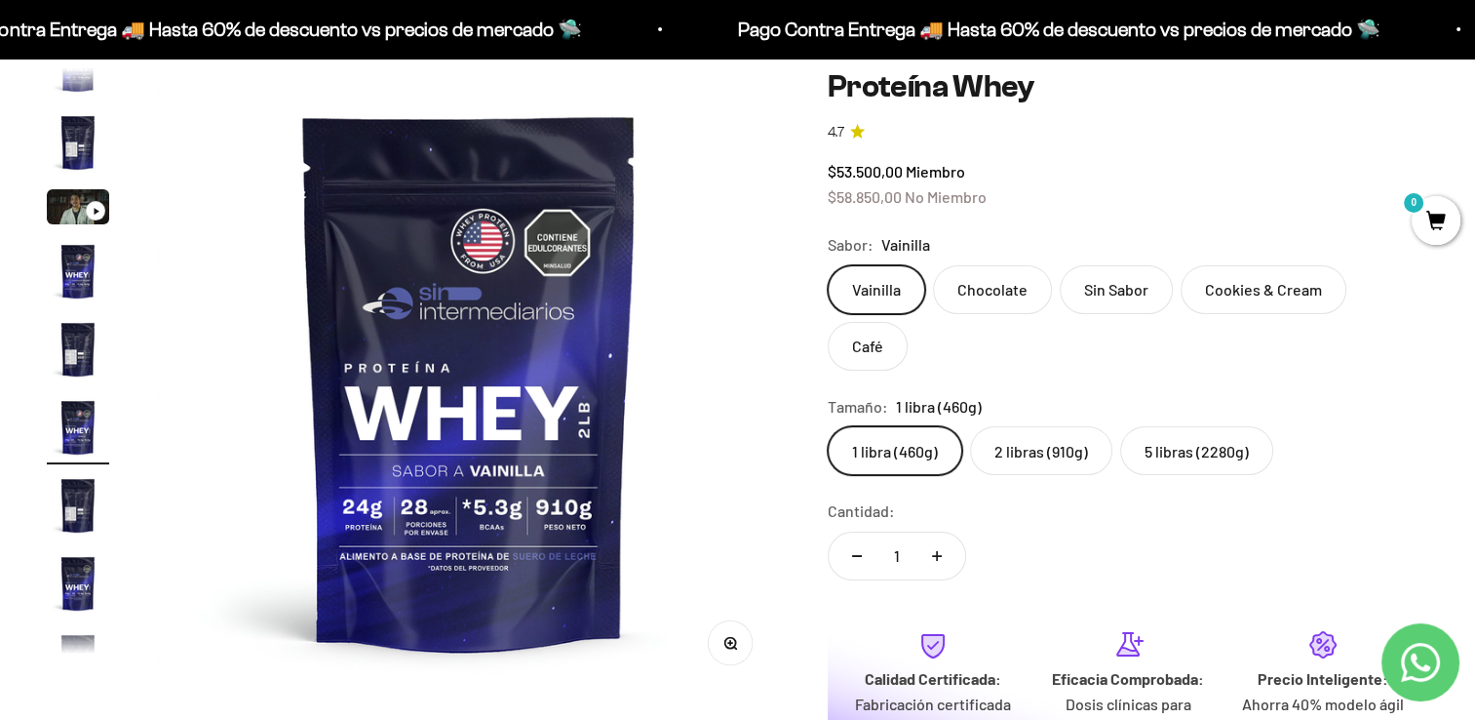
click at [83, 511] on img "Ir al artículo 7" at bounding box center [78, 505] width 62 height 62
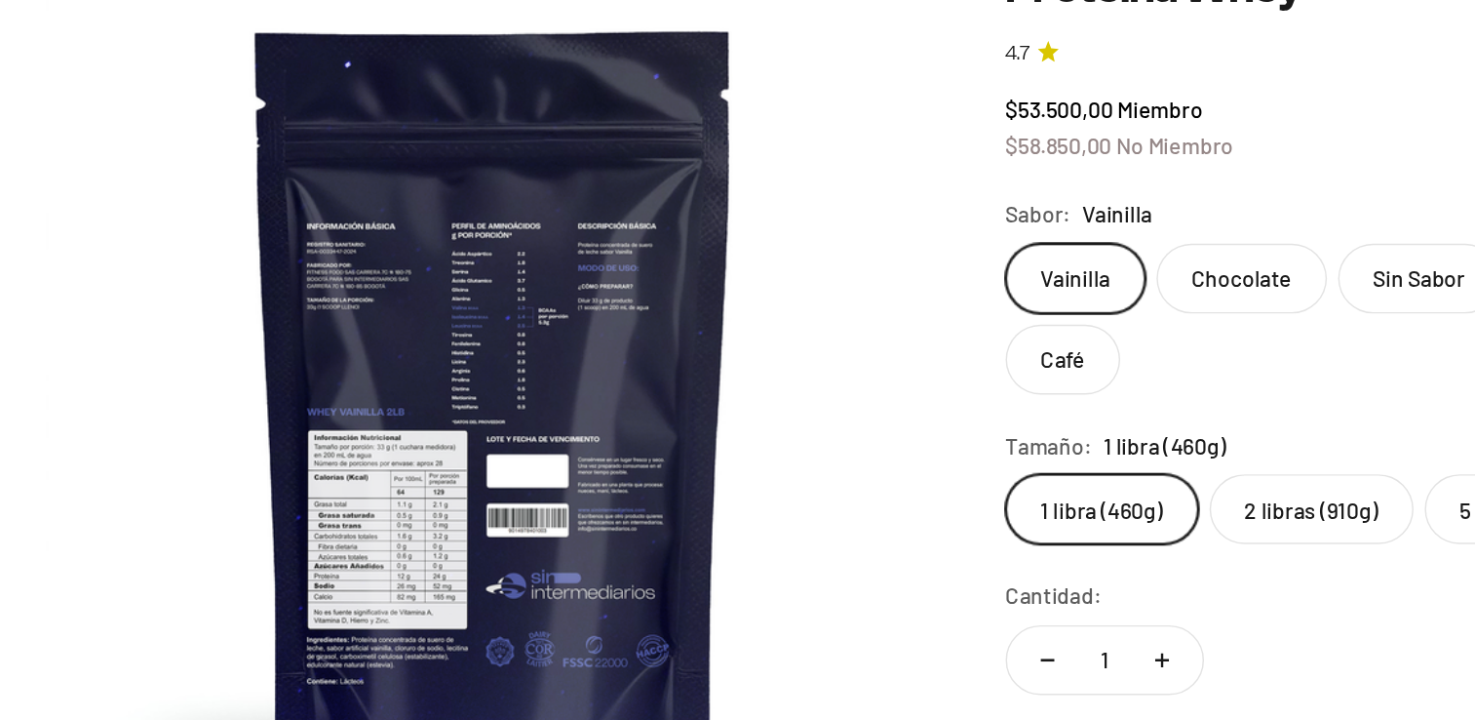
scroll to position [0, 0]
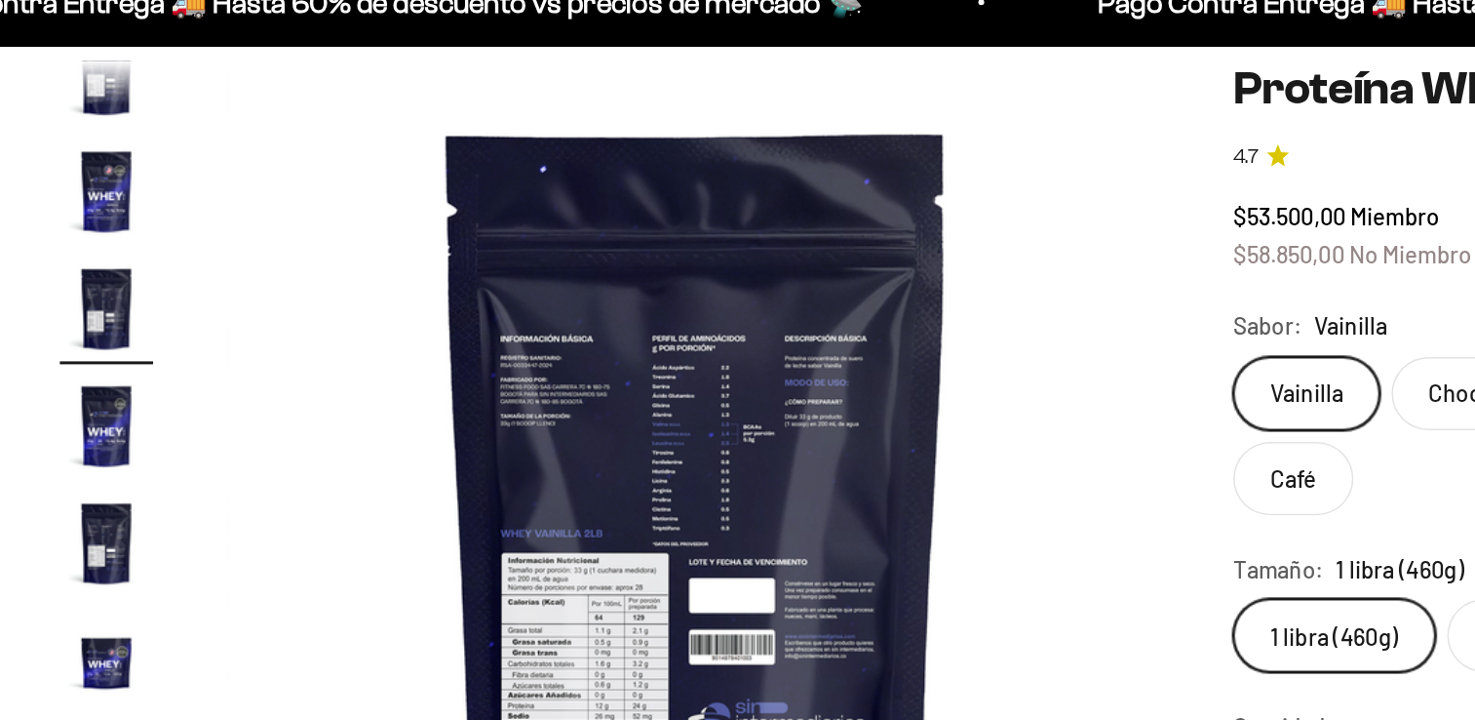
click at [62, 393] on img "Ir al artículo 9" at bounding box center [78, 389] width 62 height 62
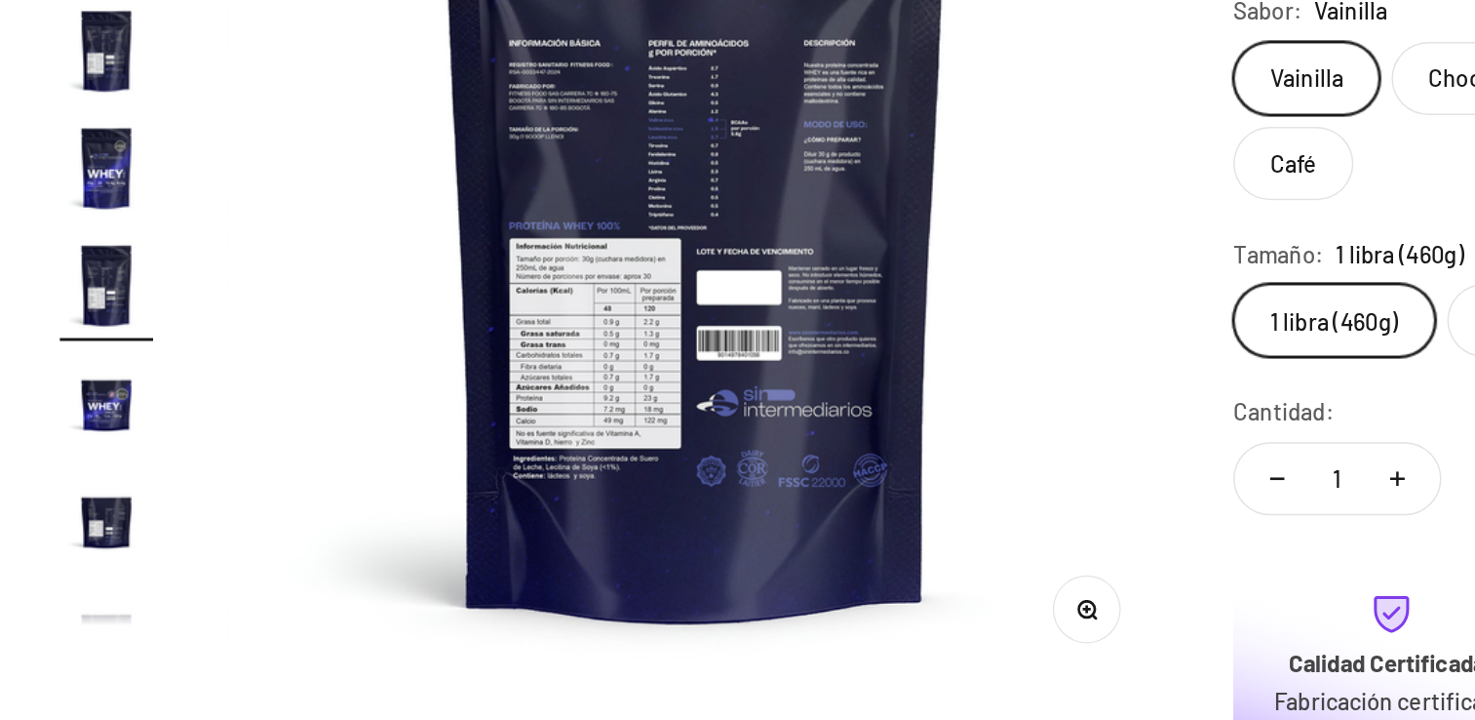
click at [104, 506] on img "Ir al artículo 11" at bounding box center [78, 500] width 62 height 62
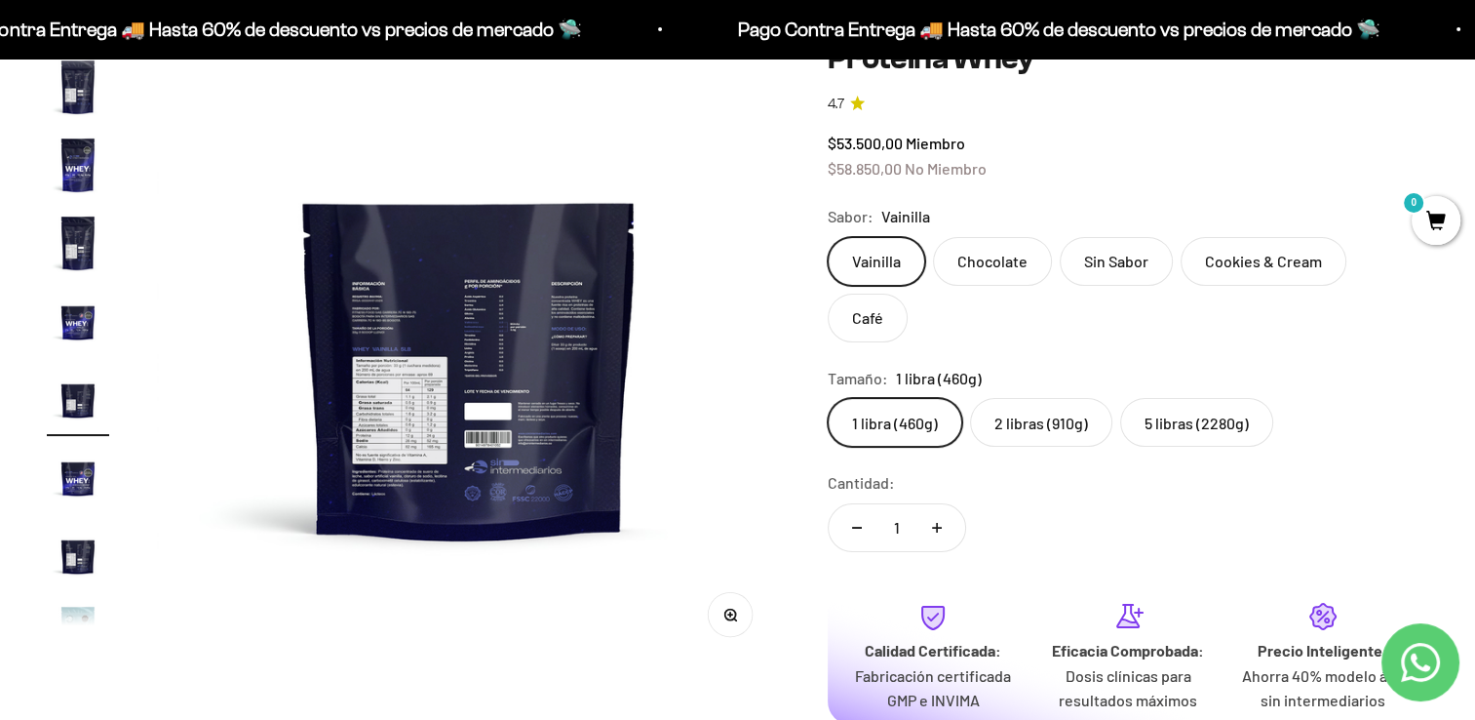
scroll to position [211, 0]
click at [83, 103] on img "Ir al artículo 7" at bounding box center [78, 87] width 62 height 62
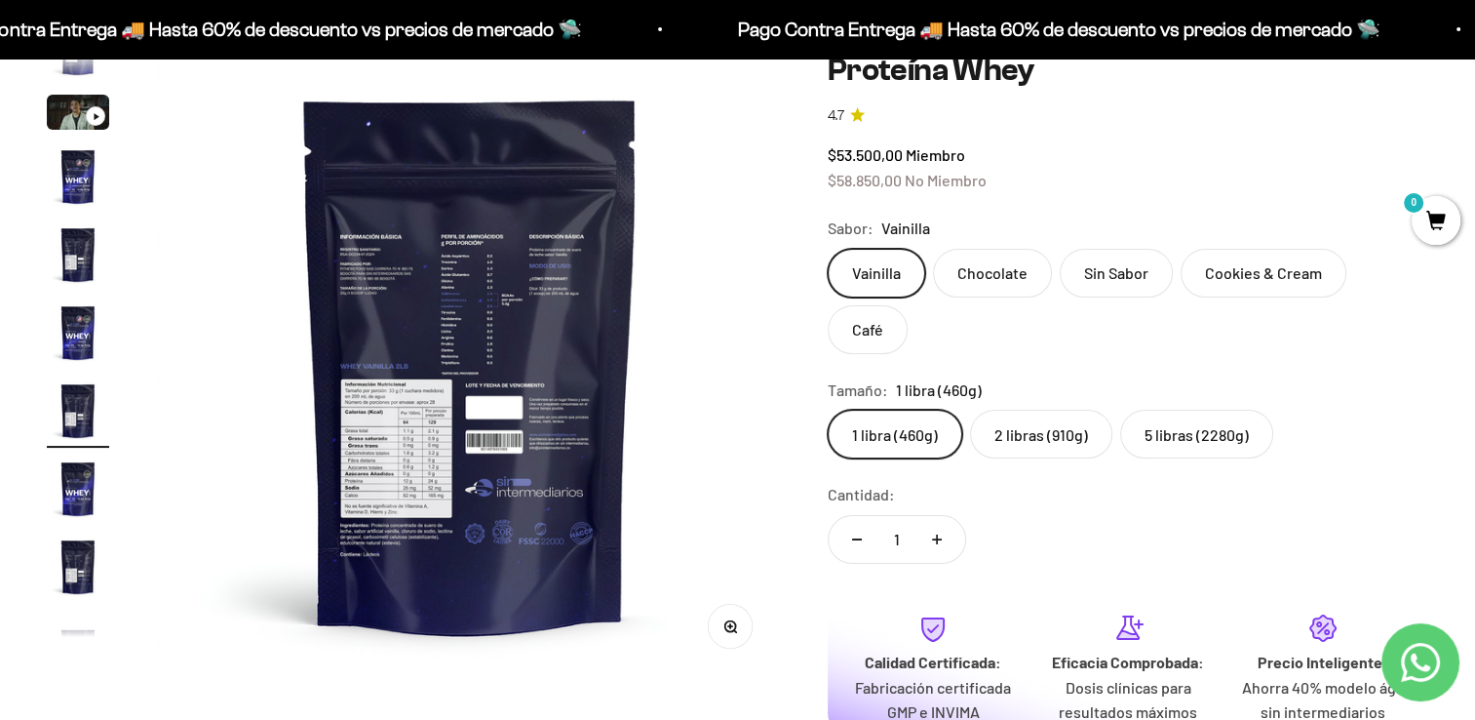
scroll to position [182, 0]
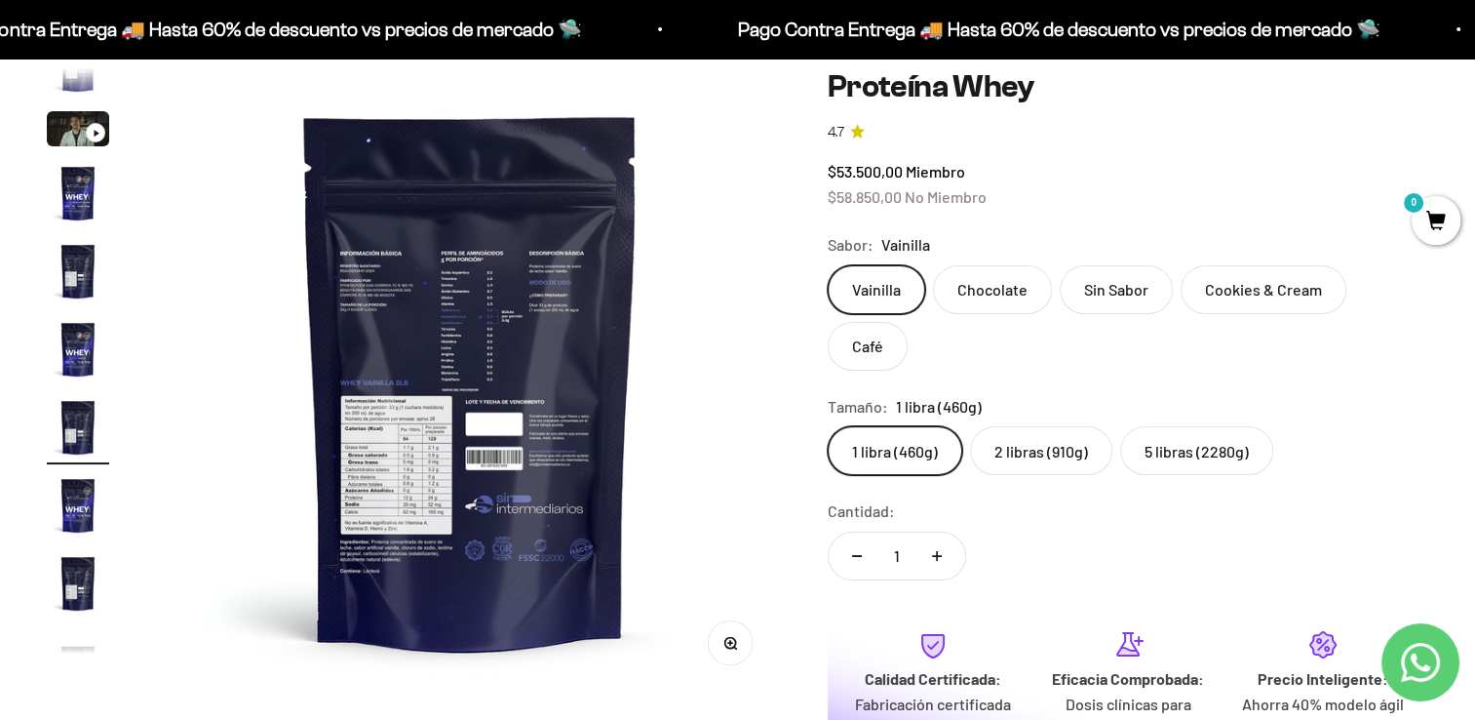
click at [86, 414] on img "Ir al artículo 7" at bounding box center [78, 427] width 62 height 62
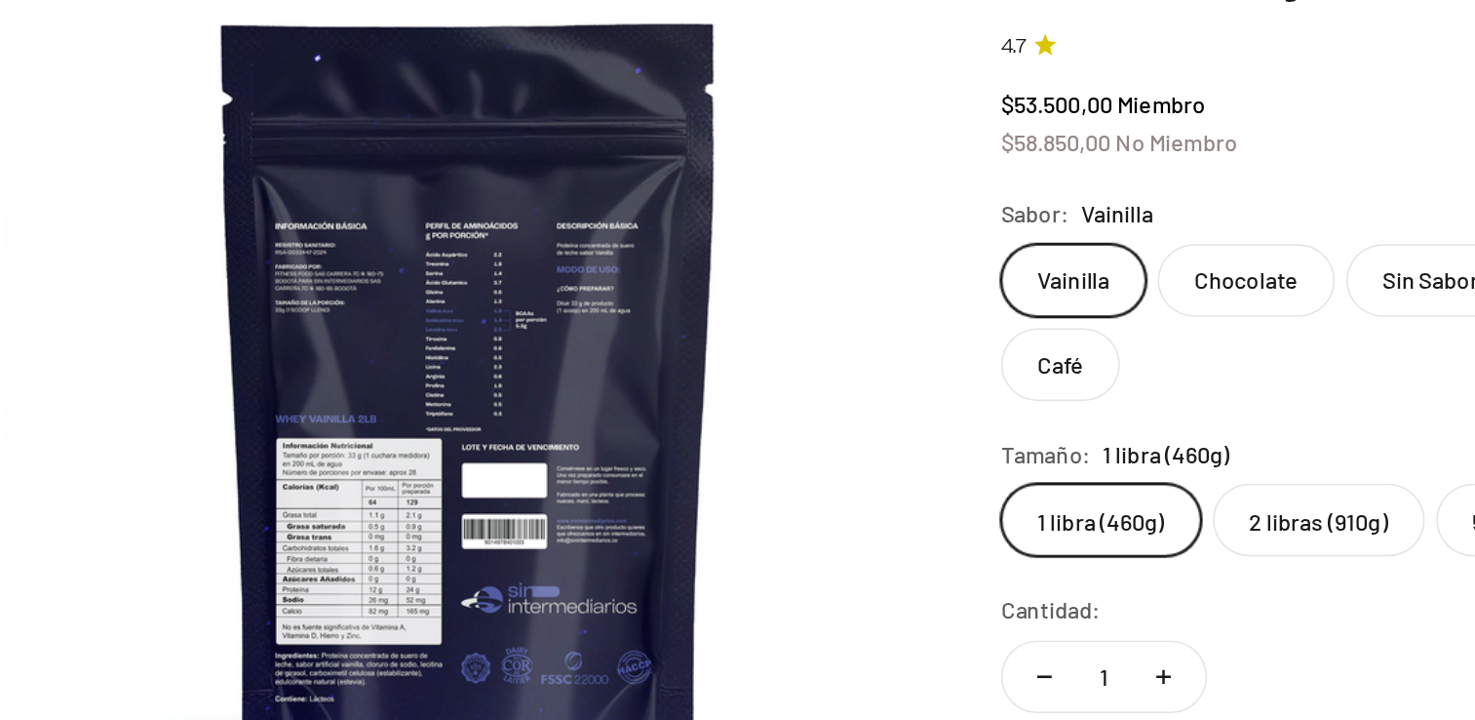
scroll to position [192, 0]
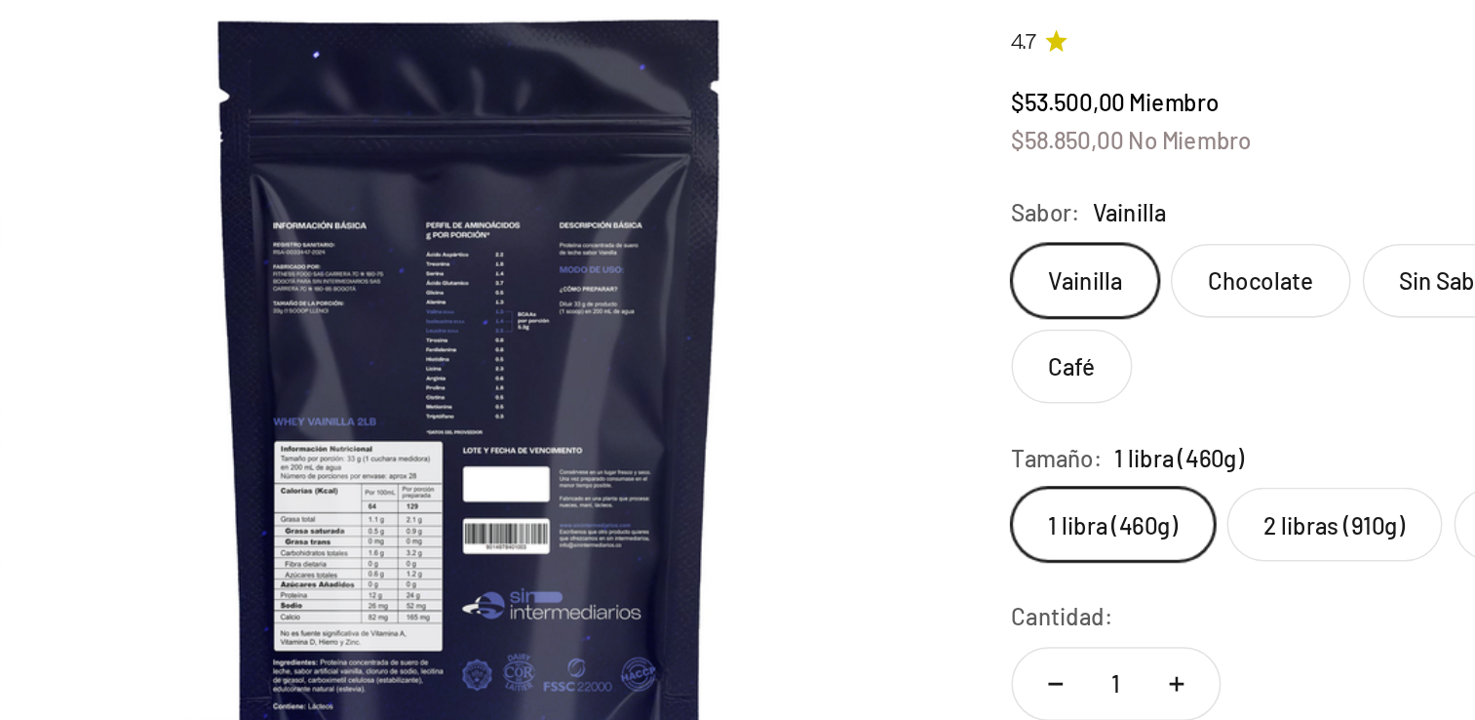
click at [484, 327] on img at bounding box center [470, 371] width 625 height 625
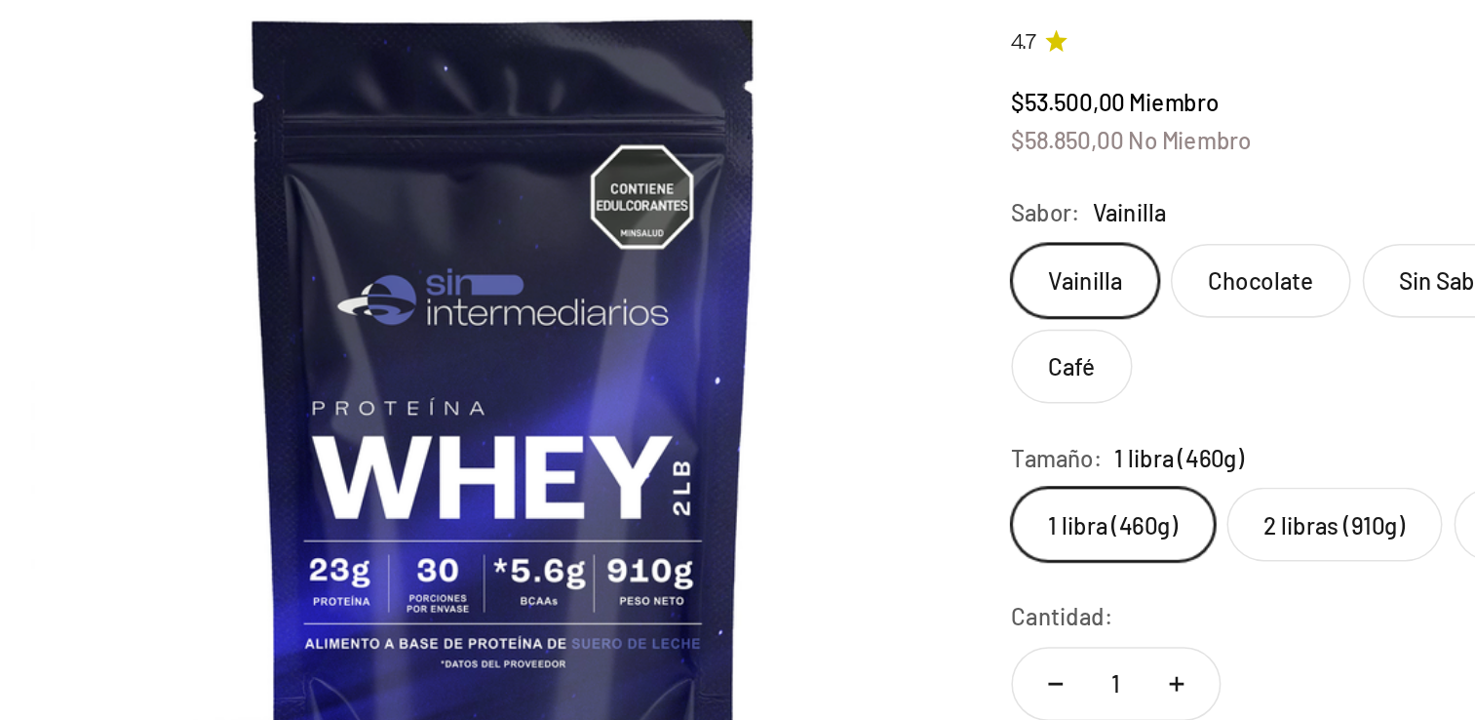
scroll to position [0, 4537]
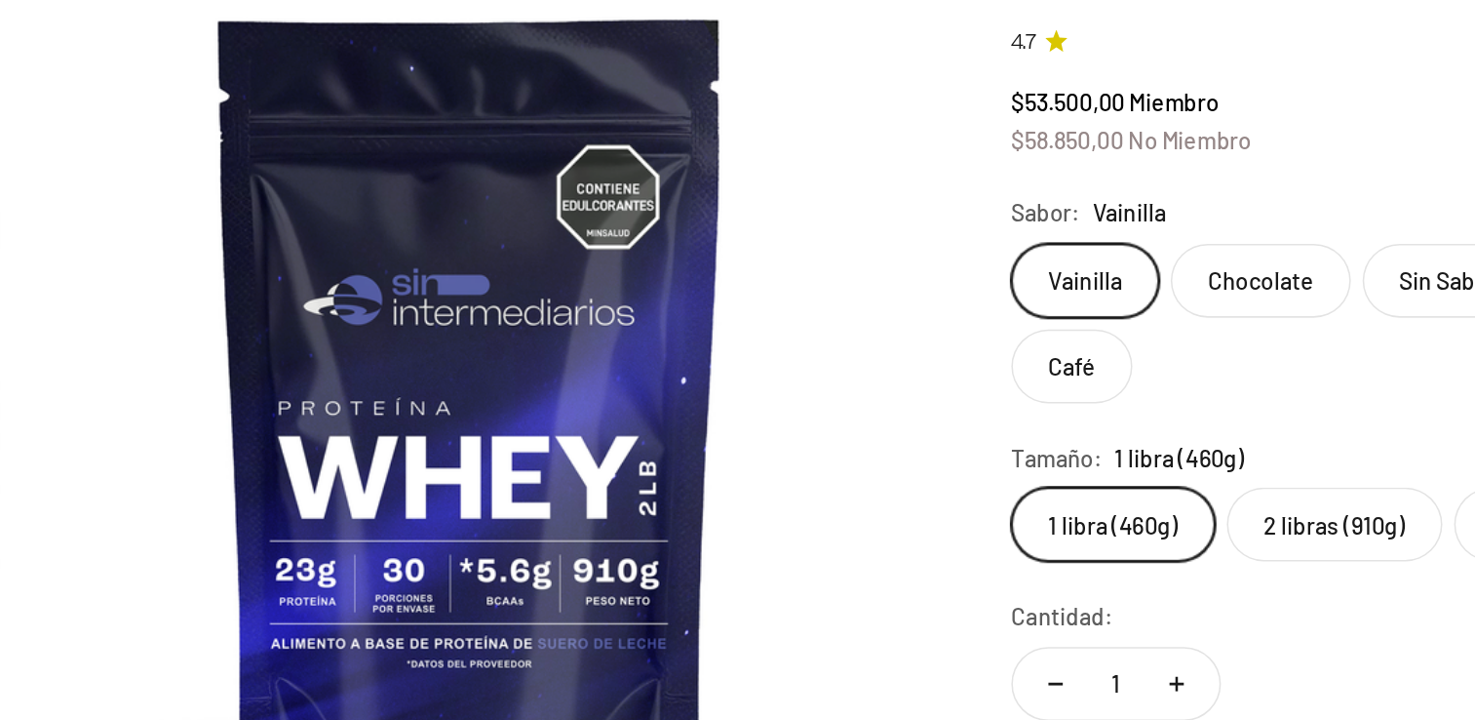
click at [582, 336] on img at bounding box center [470, 371] width 625 height 625
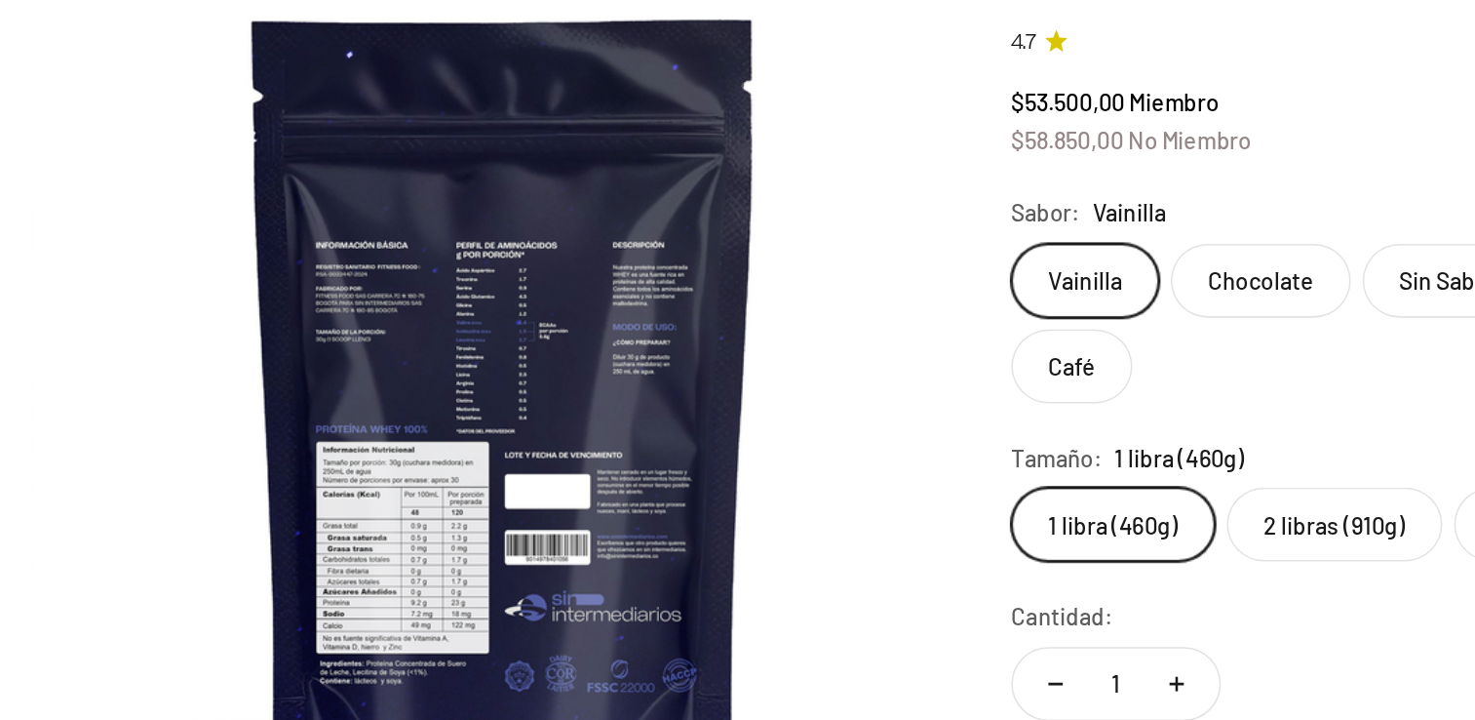
scroll to position [0, 5186]
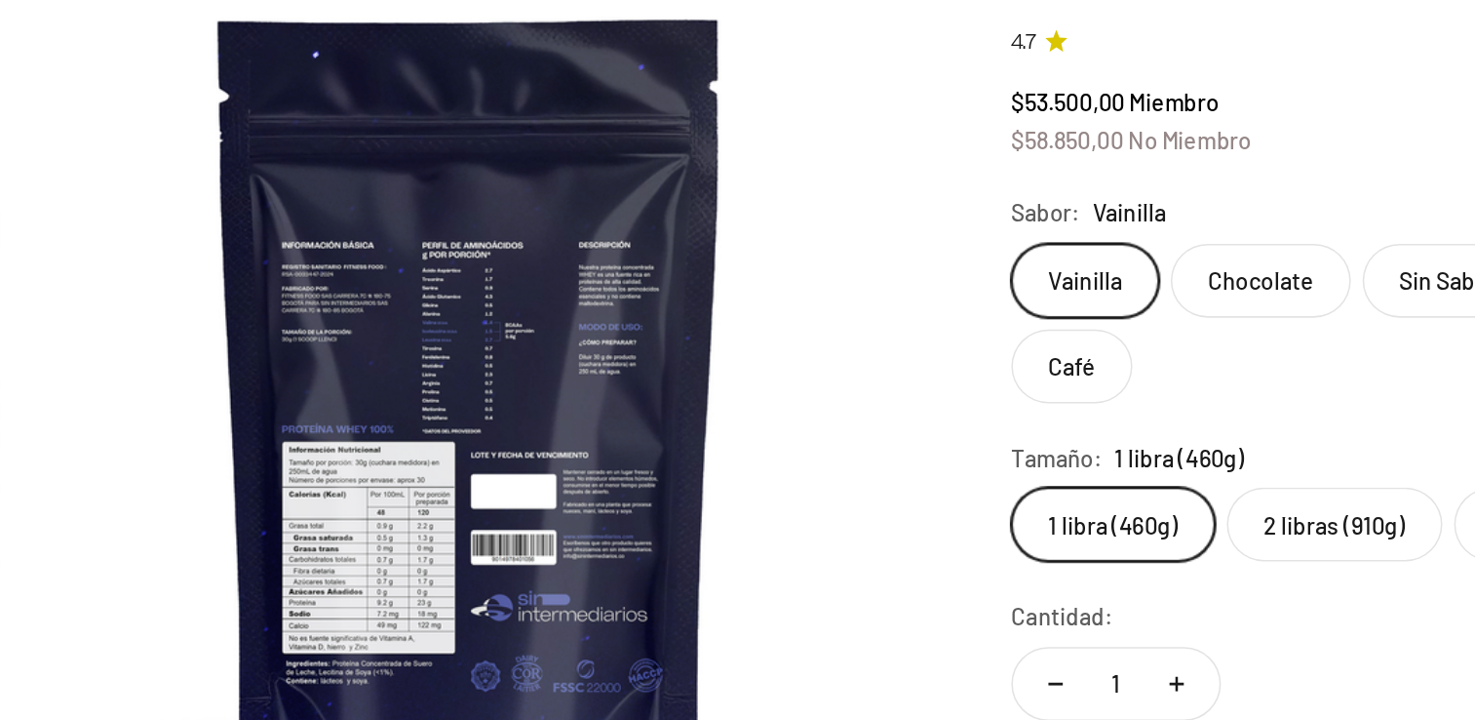
click at [561, 380] on img at bounding box center [470, 371] width 625 height 625
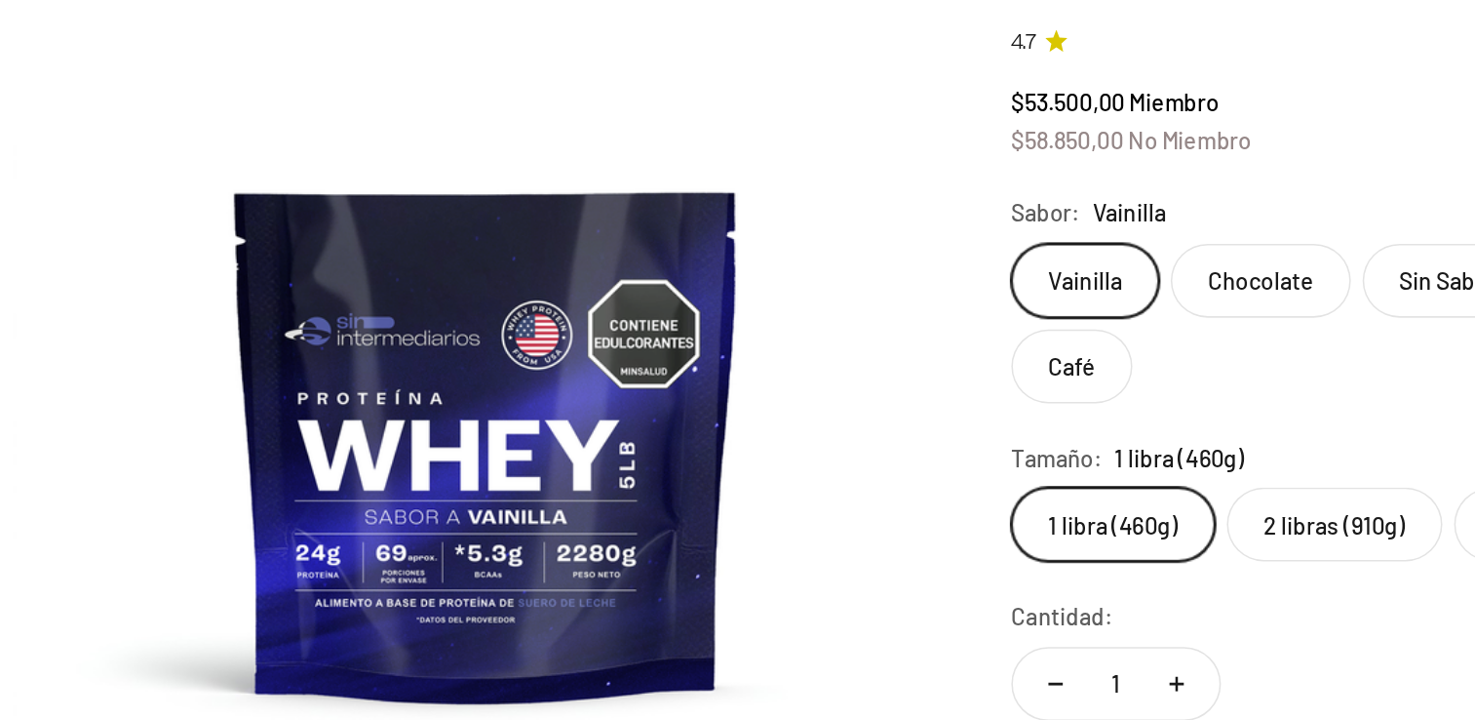
scroll to position [0, 5834]
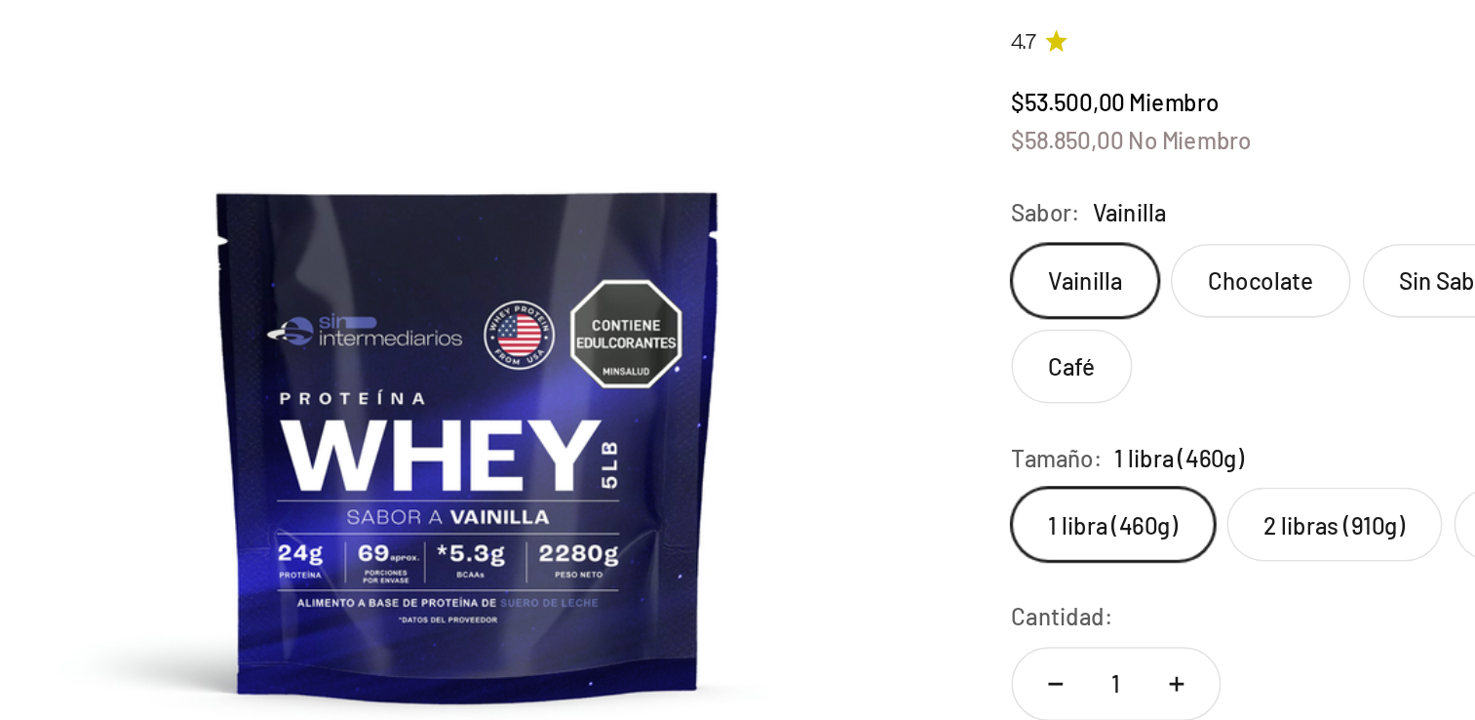
click at [561, 380] on img at bounding box center [469, 371] width 625 height 625
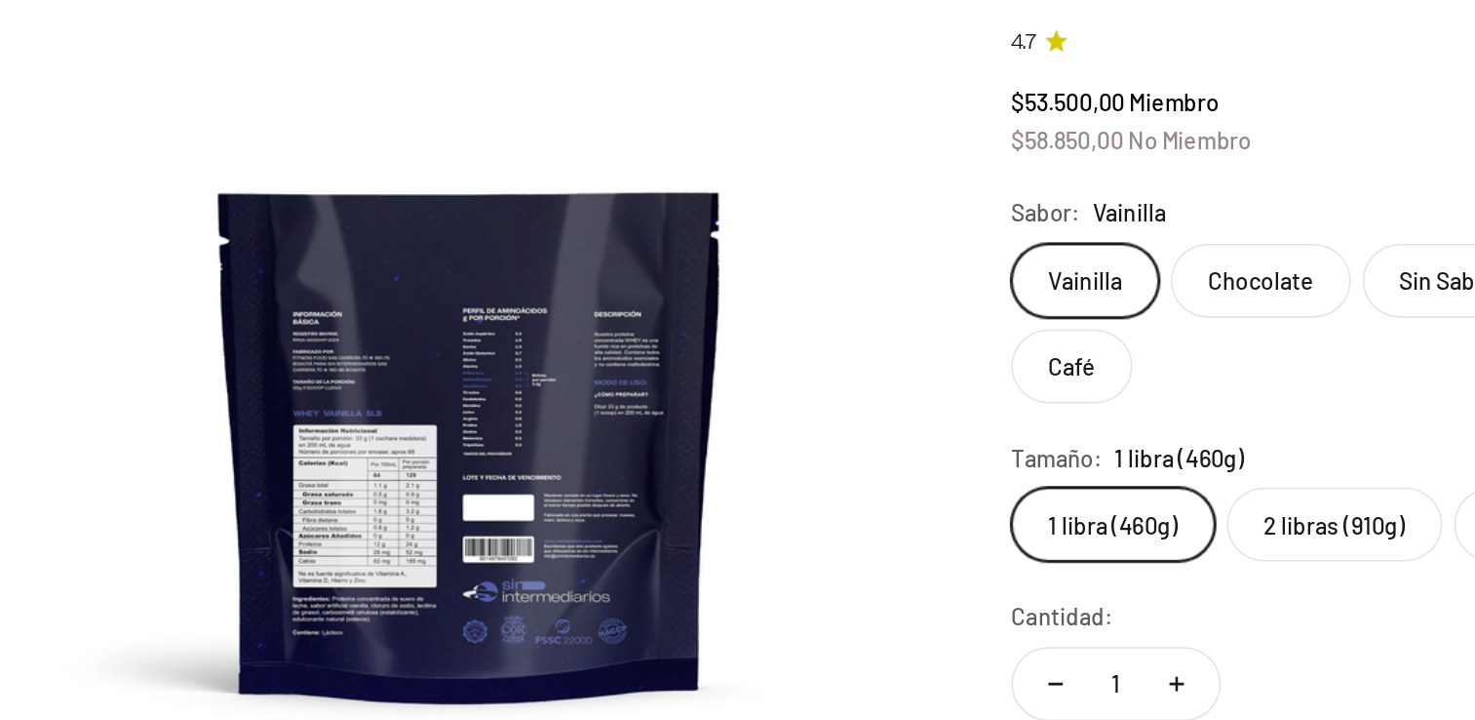
scroll to position [0, 6483]
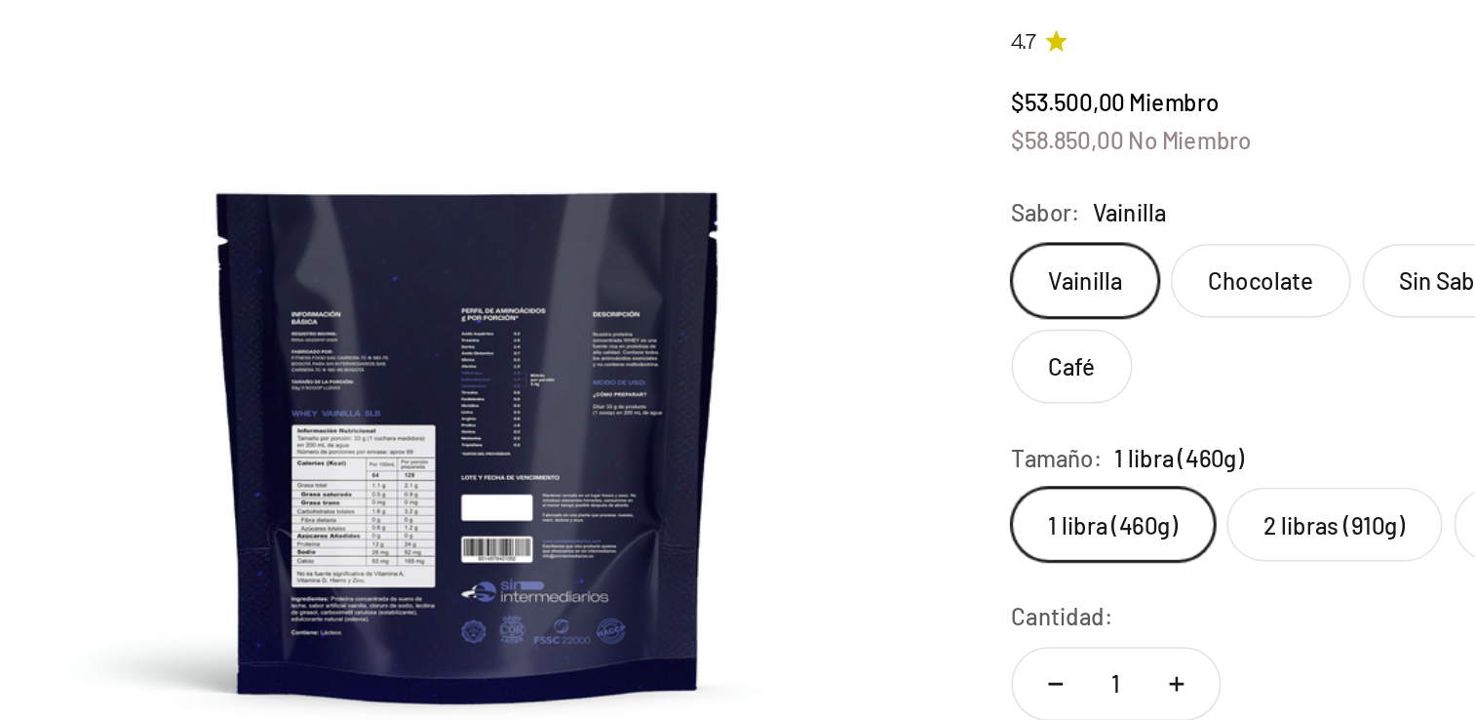
click at [501, 349] on img at bounding box center [469, 371] width 625 height 625
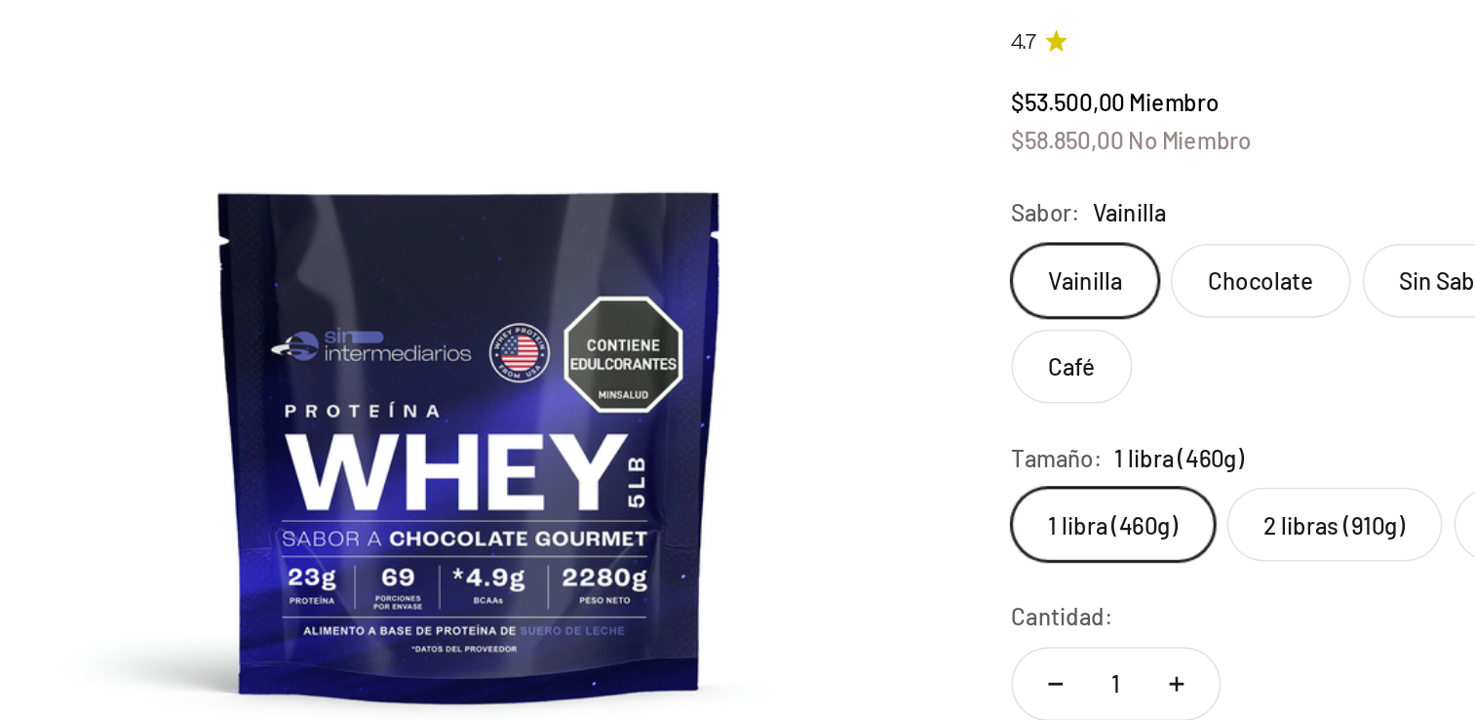
scroll to position [0, 7131]
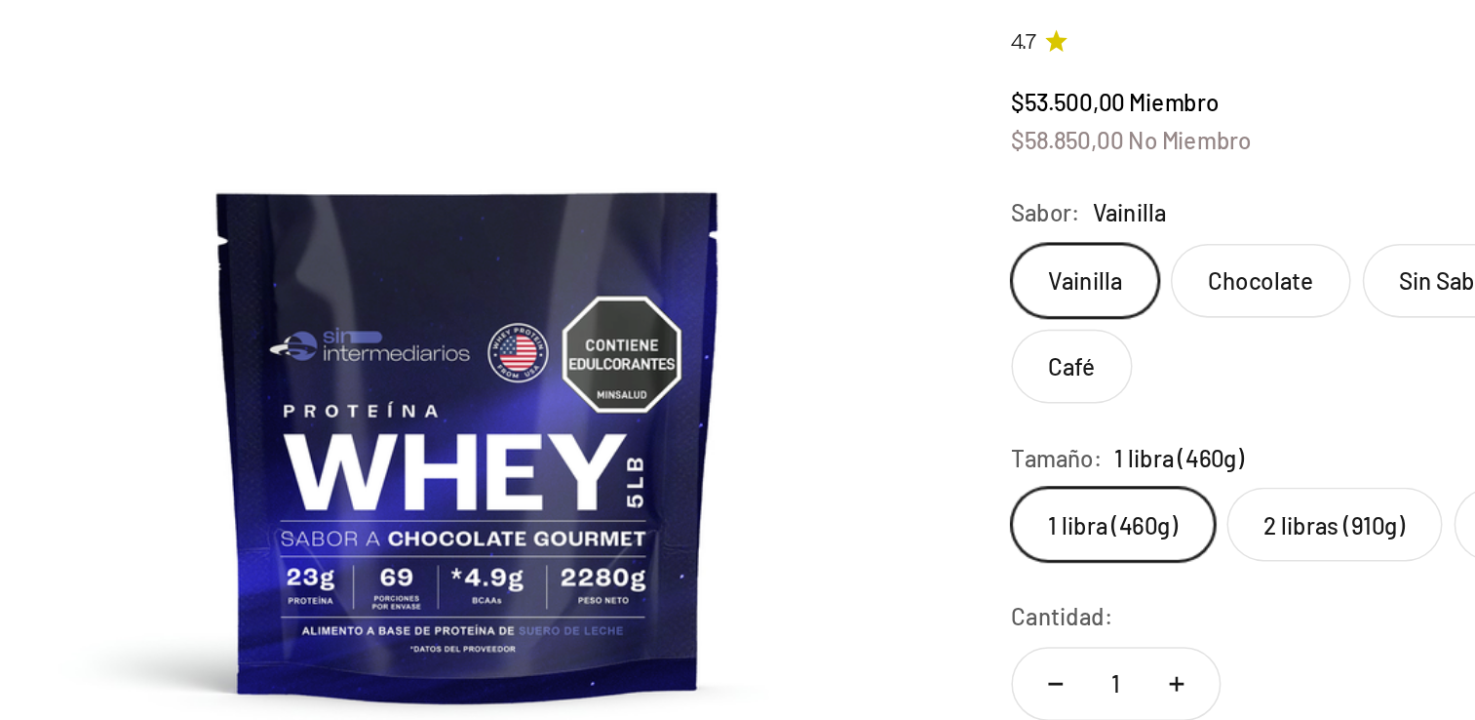
click at [628, 359] on img at bounding box center [469, 371] width 625 height 625
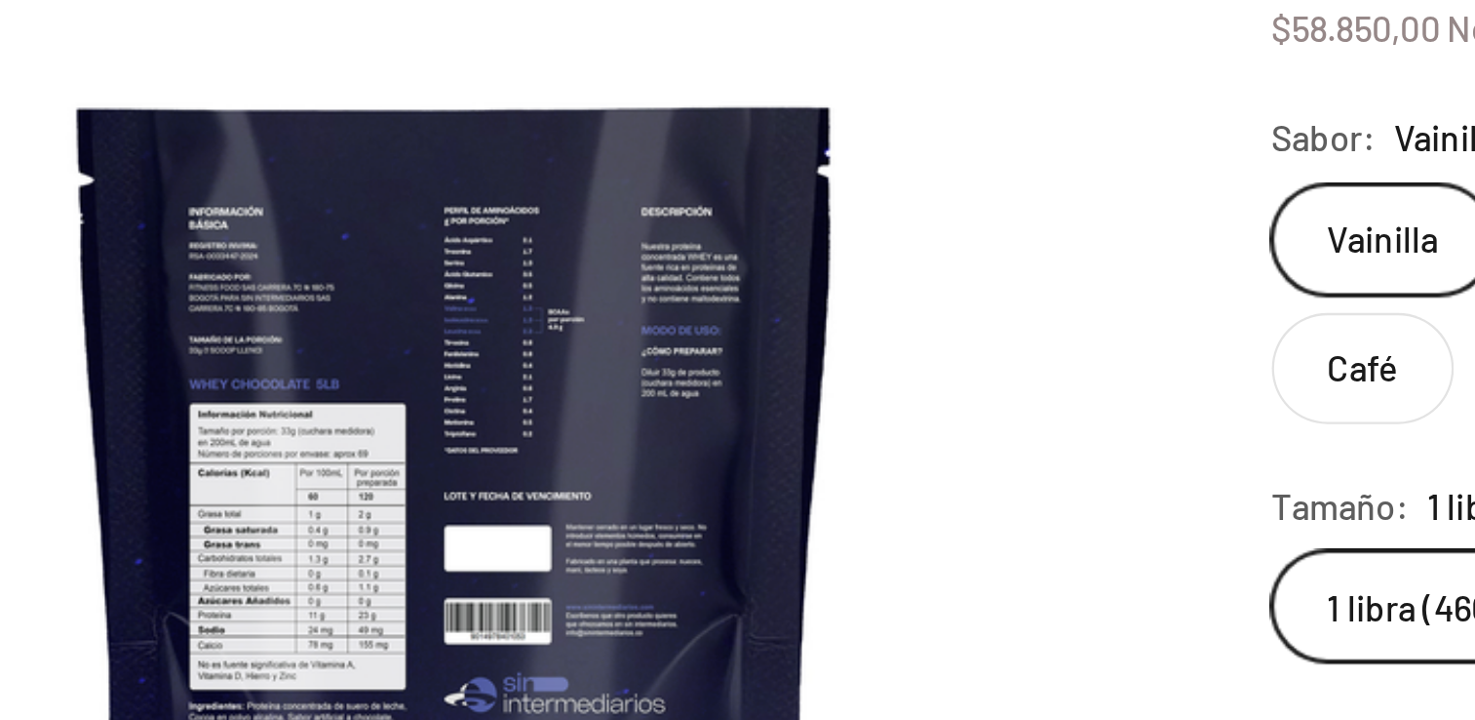
scroll to position [192, 0]
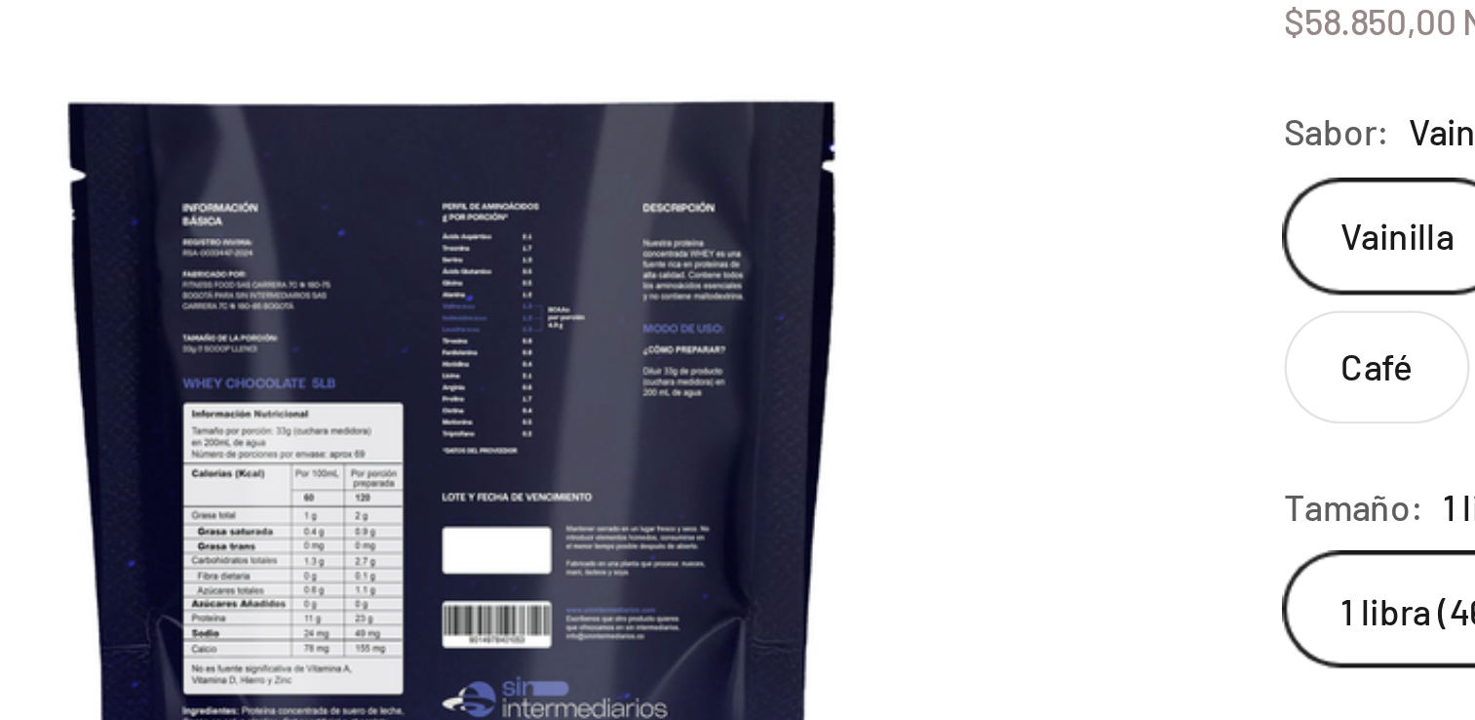
click at [604, 310] on img at bounding box center [469, 371] width 625 height 625
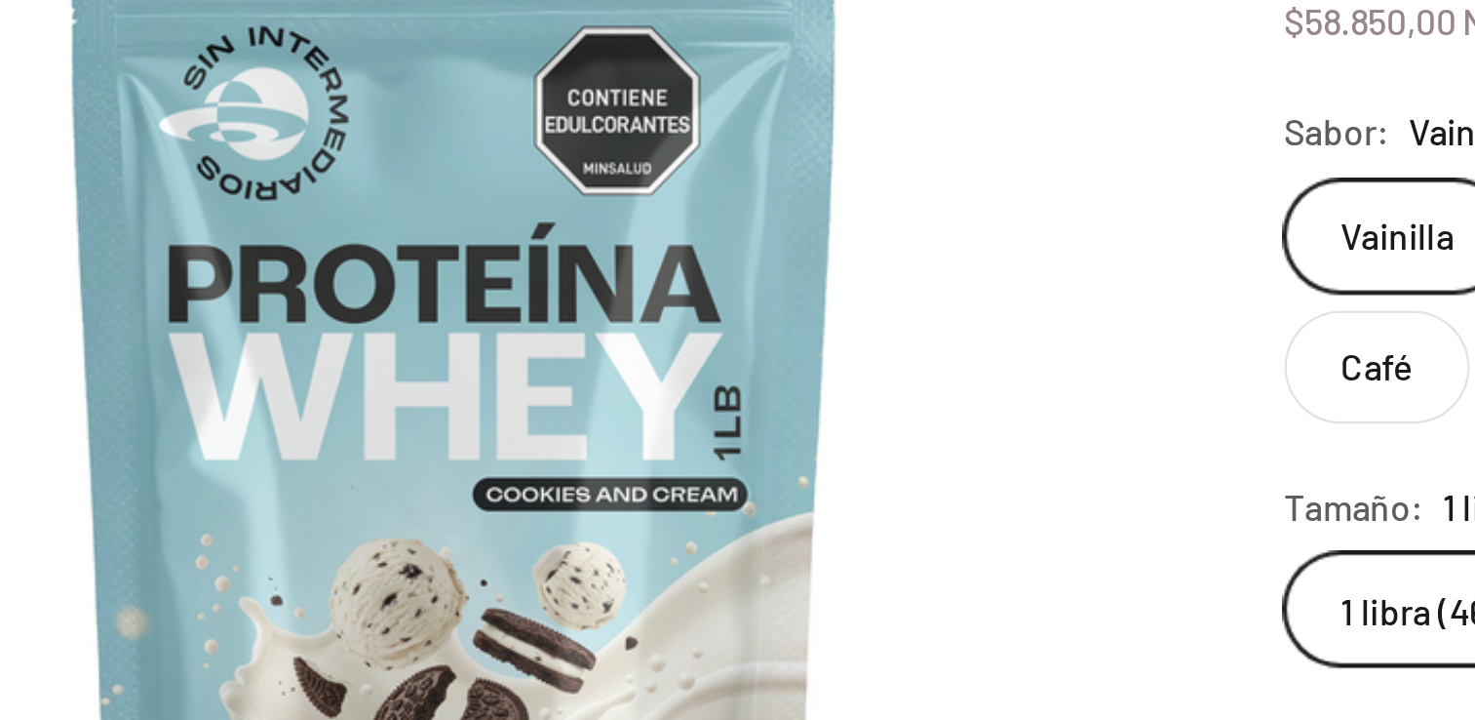
click at [694, 271] on img at bounding box center [469, 371] width 625 height 625
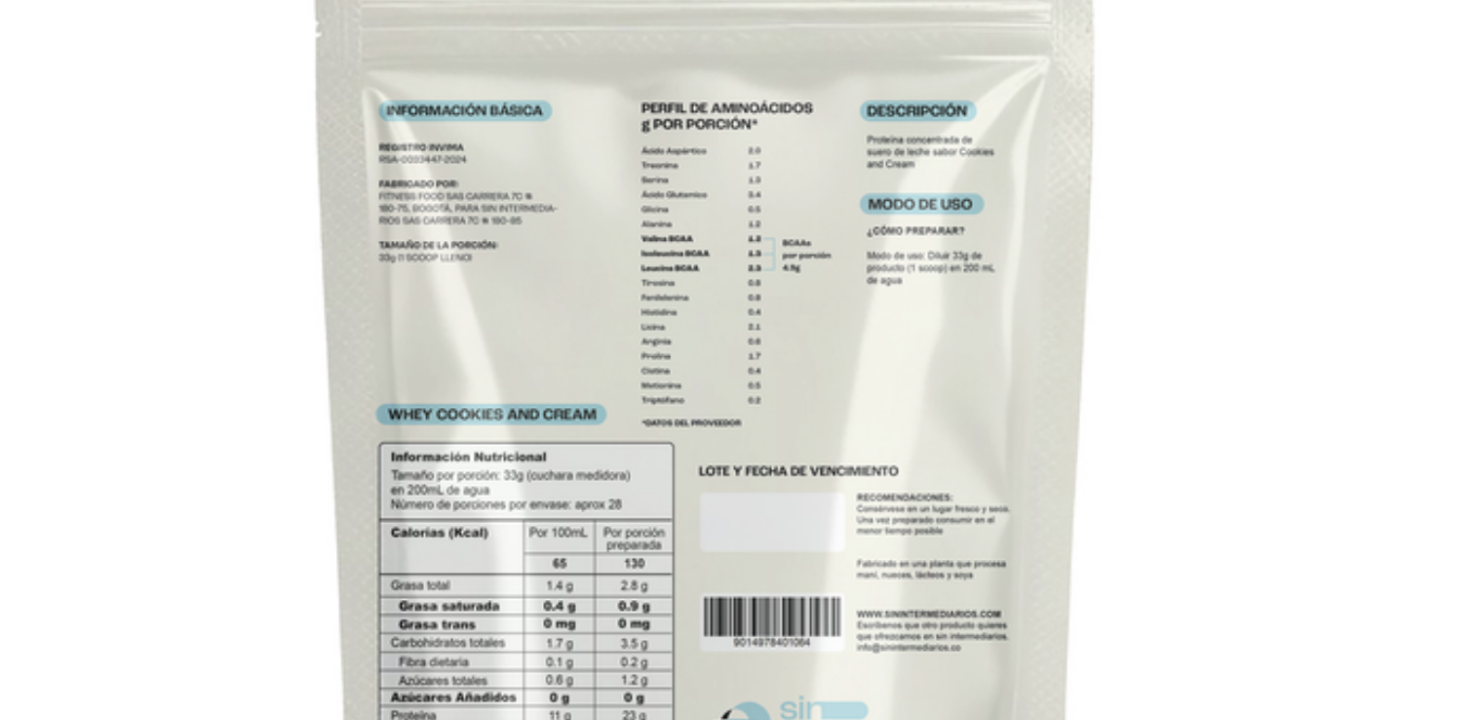
scroll to position [0, 9076]
click at [615, 288] on img at bounding box center [469, 371] width 625 height 625
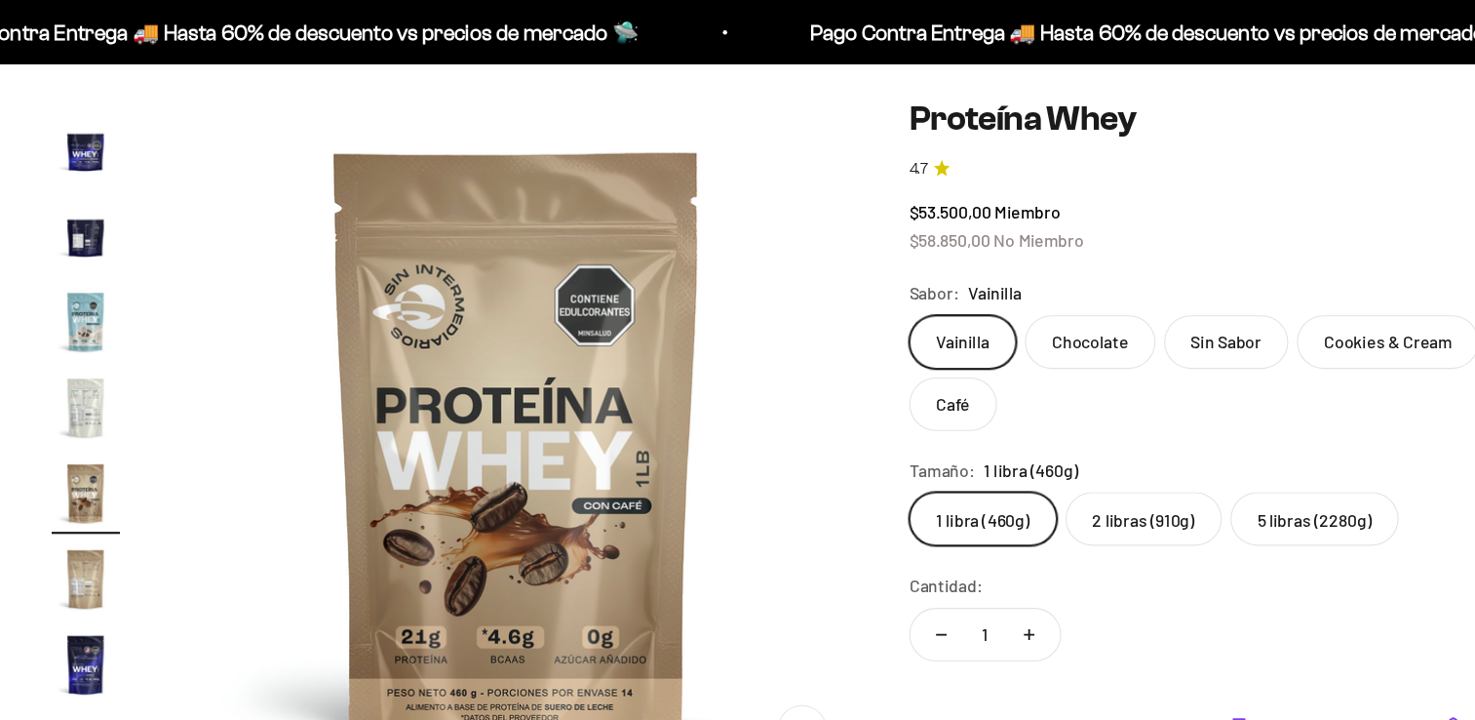
scroll to position [148, 0]
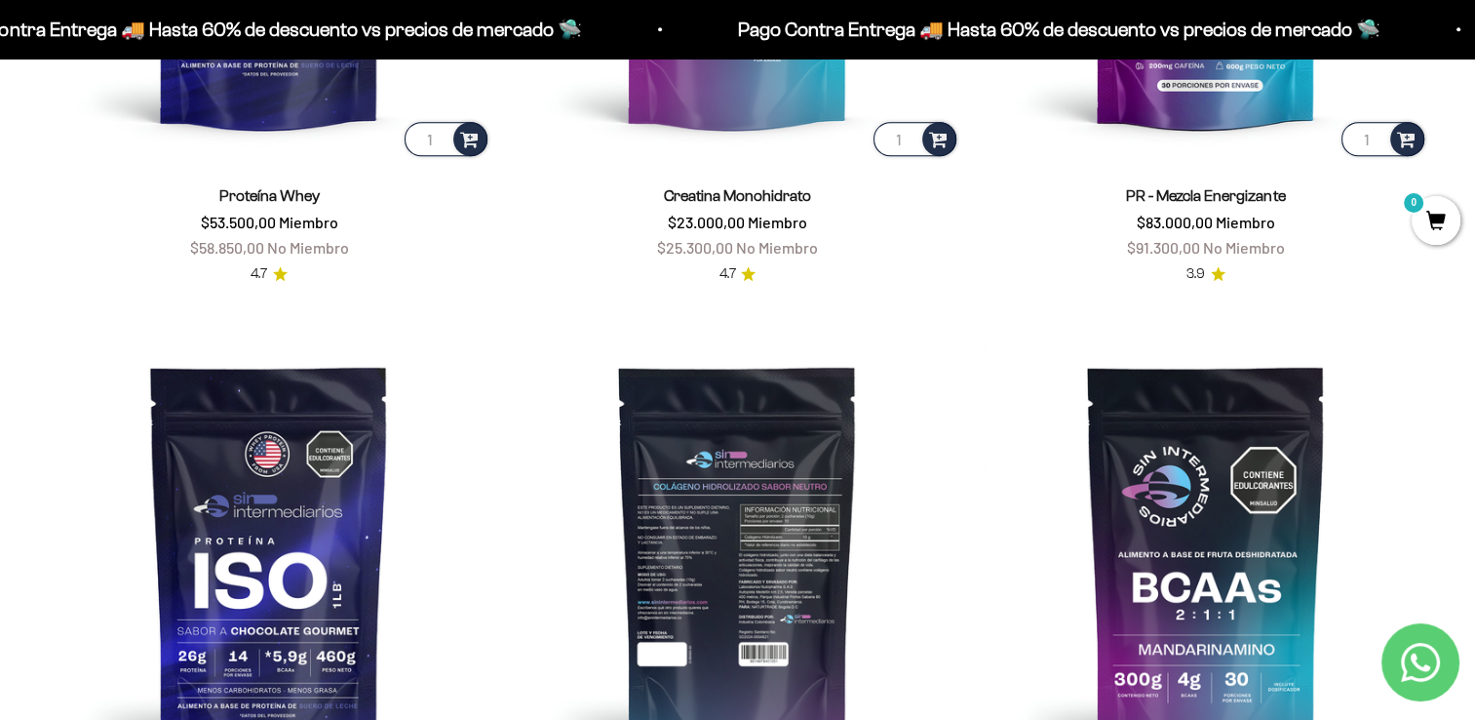
scroll to position [1387, 0]
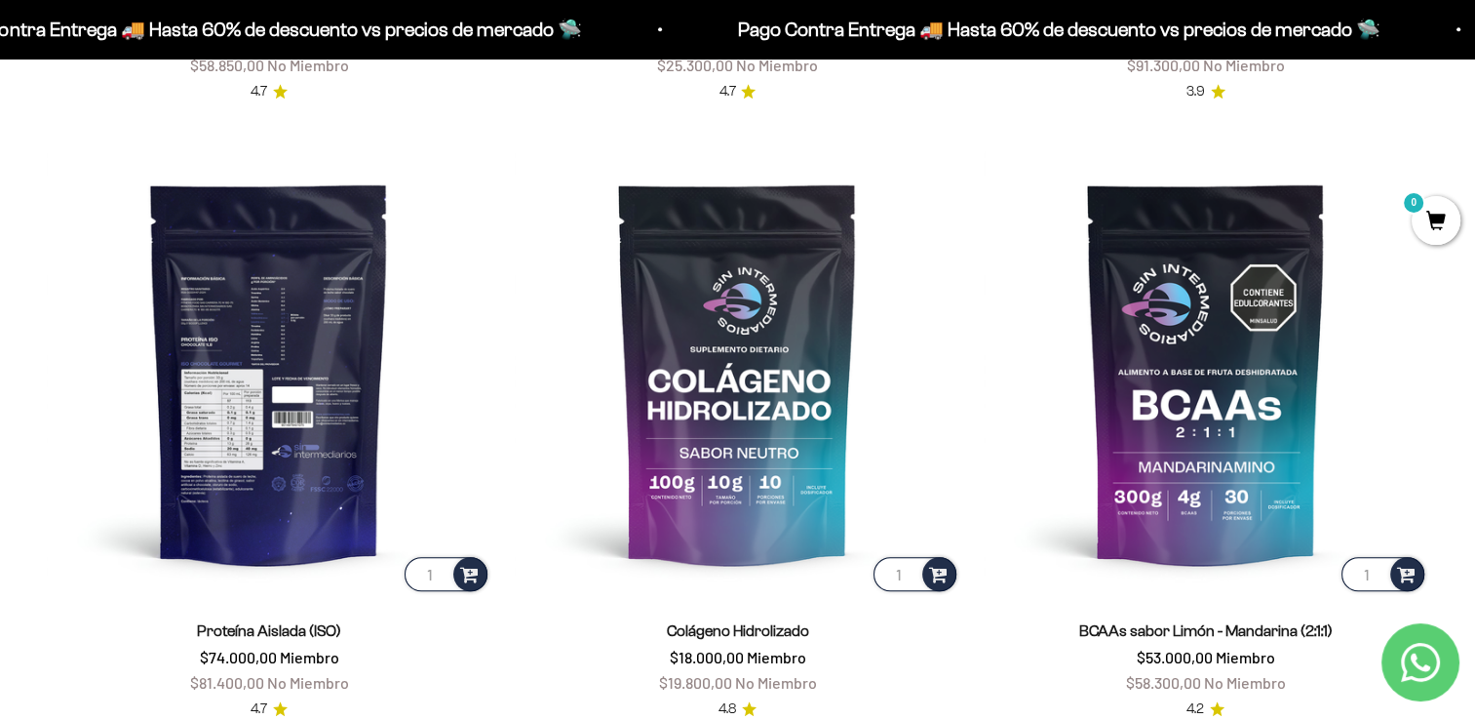
click at [300, 362] on img at bounding box center [269, 372] width 445 height 445
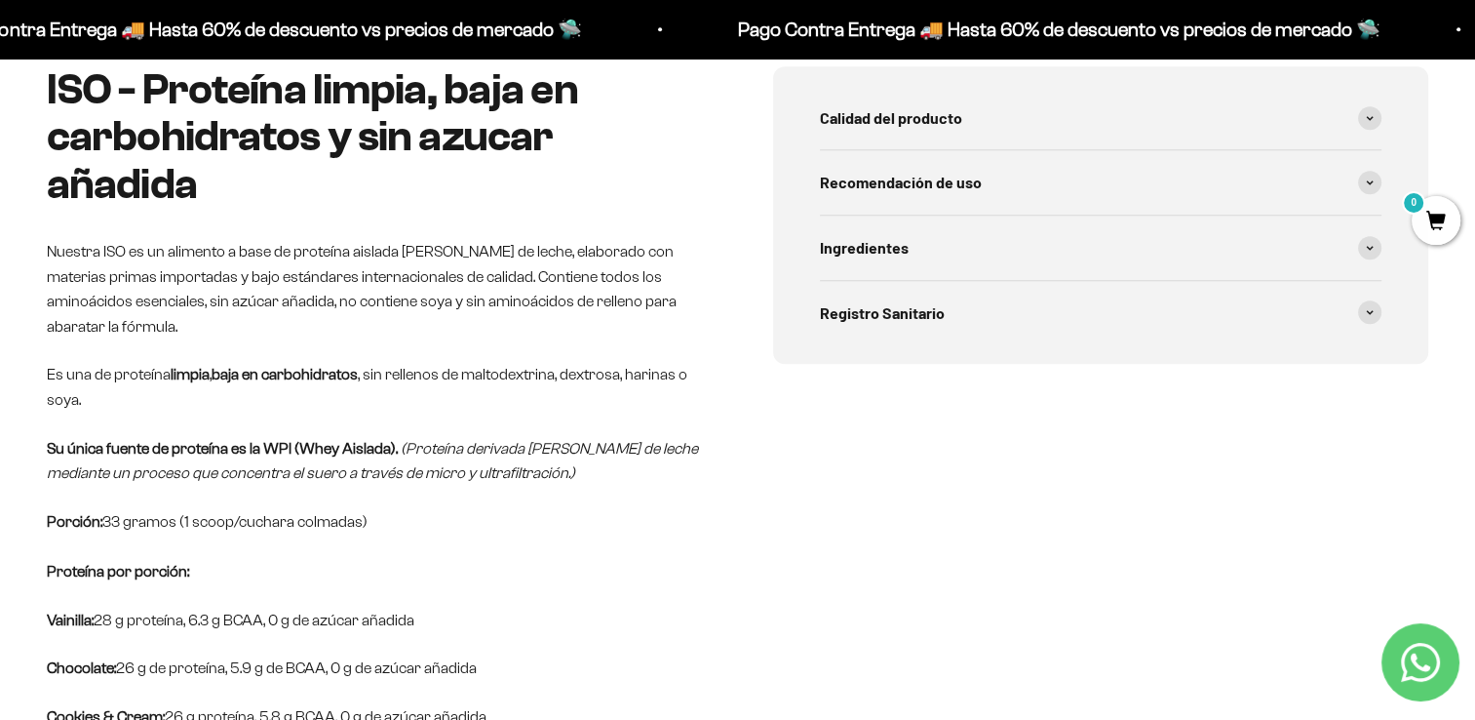
scroll to position [1051, 0]
click at [990, 566] on div "Calidad del producto Proteínas de alta calidad, sin ingredientes ni sobrecostos…" at bounding box center [1101, 422] width 656 height 711
